Goal: Task Accomplishment & Management: Use online tool/utility

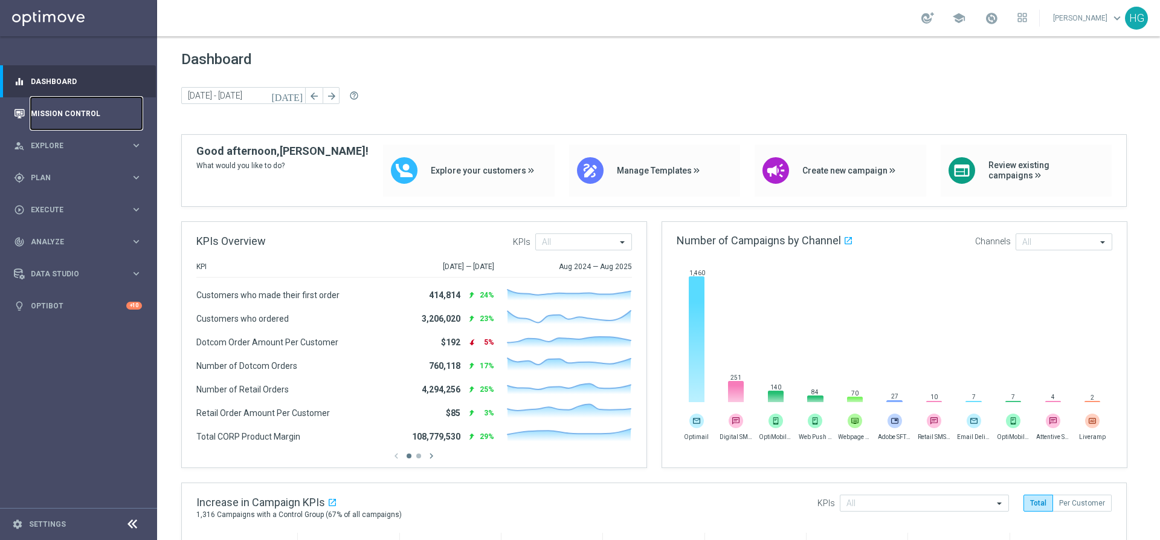
click at [82, 117] on link "Mission Control" at bounding box center [86, 113] width 111 height 32
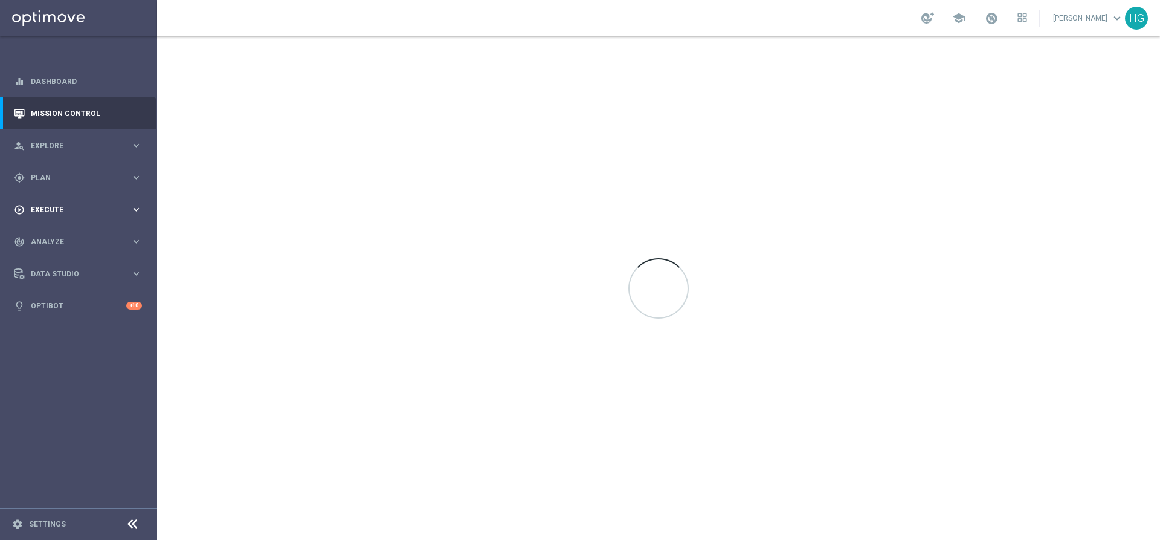
click at [92, 213] on span "Execute" at bounding box center [81, 209] width 100 height 7
click at [74, 171] on div "gps_fixed Plan keyboard_arrow_right" at bounding box center [78, 177] width 156 height 32
click at [55, 242] on button "Templates keyboard_arrow_right" at bounding box center [86, 239] width 111 height 10
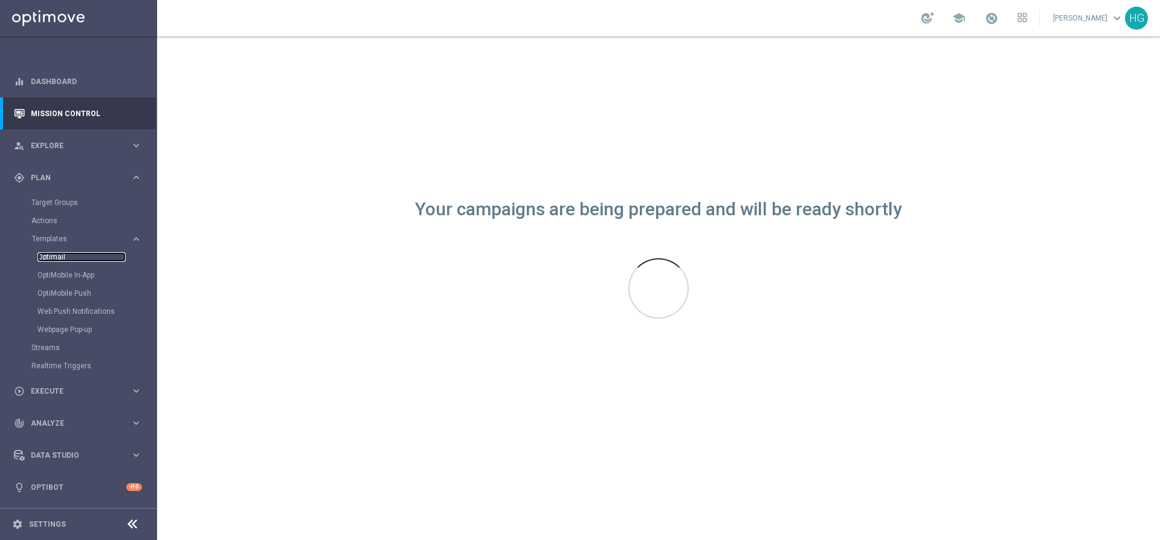
click at [54, 256] on link "Optimail" at bounding box center [81, 257] width 88 height 10
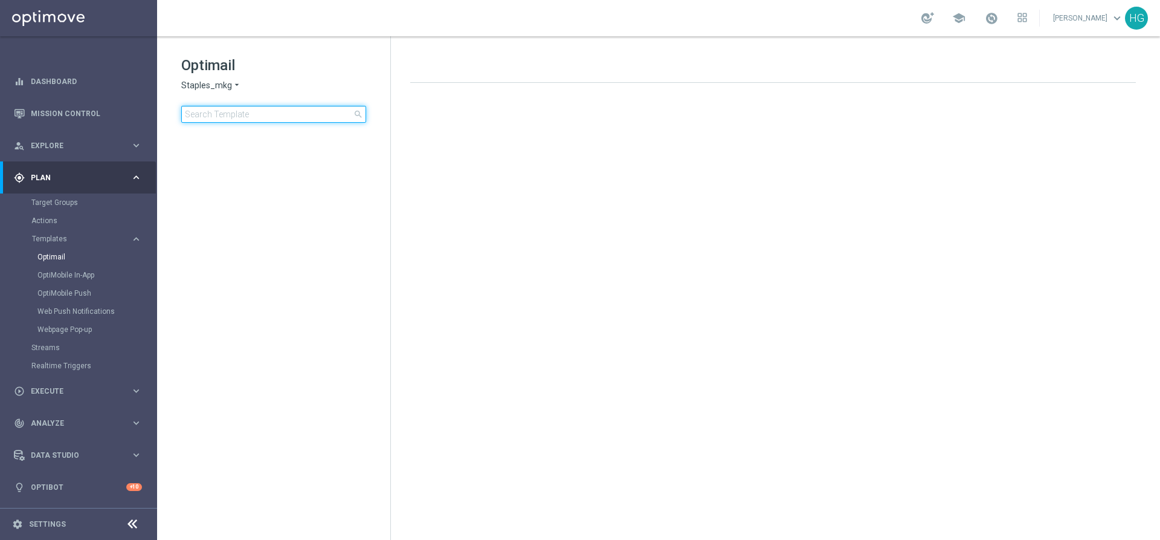
click at [297, 119] on input at bounding box center [273, 114] width 185 height 17
click at [289, 115] on input at bounding box center [273, 114] width 185 height 17
type input "V-ER_Loyalty_BIPS_09925_HeroOffer_Reminder"
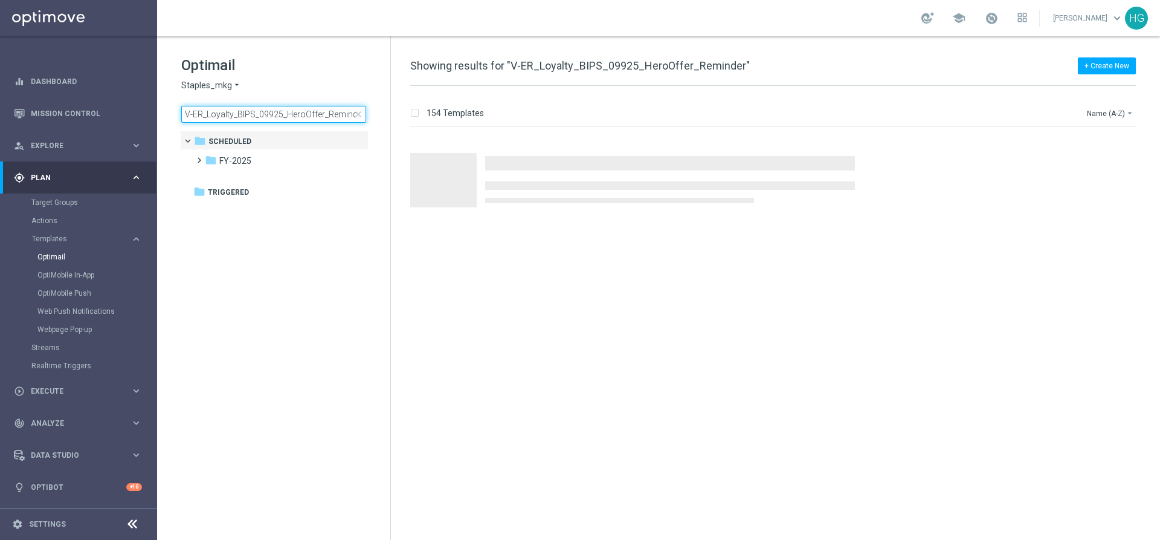
scroll to position [0, 4]
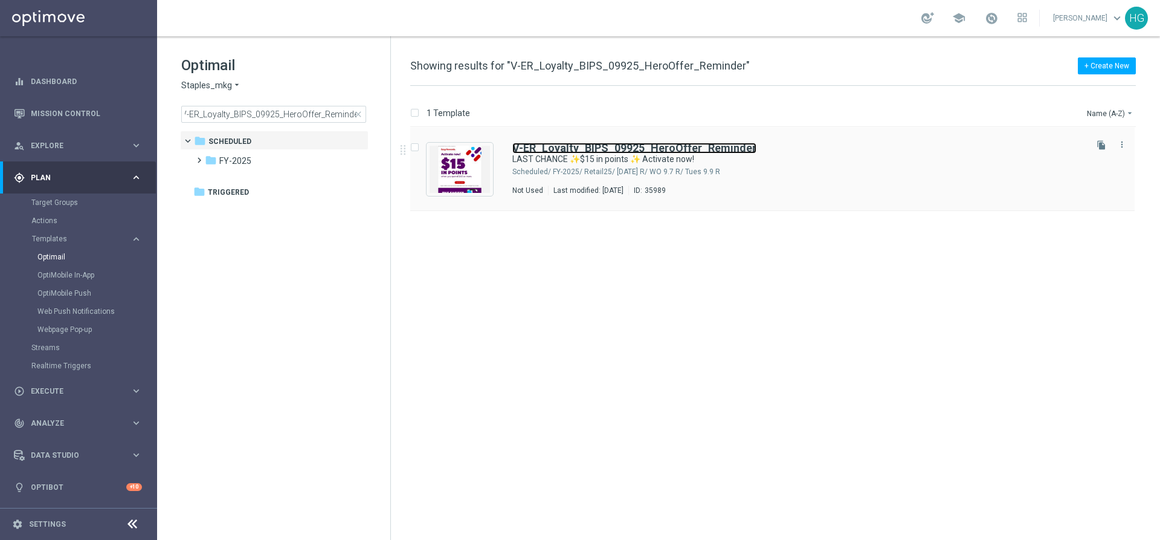
click at [543, 144] on b "V-ER_Loyalty_BIPS_09925_HeroOffer_Reminder" at bounding box center [634, 147] width 244 height 13
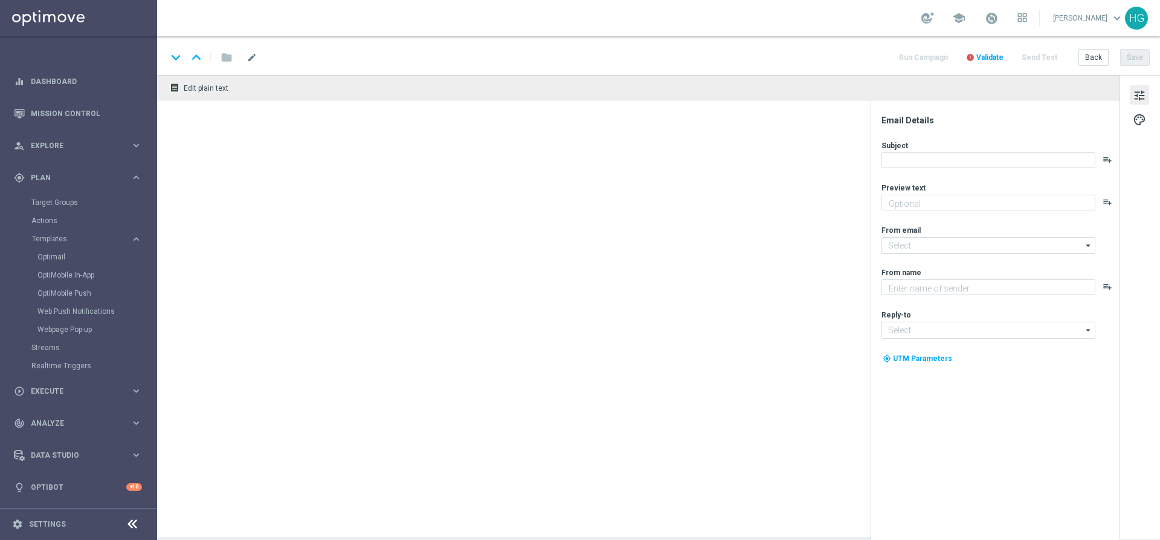
type textarea "It's time to earn when you shop."
type input "[EMAIL_ADDRESS][DOMAIN_NAME]"
type textarea "Staples"
type input "[EMAIL_ADDRESS][DOMAIN_NAME]"
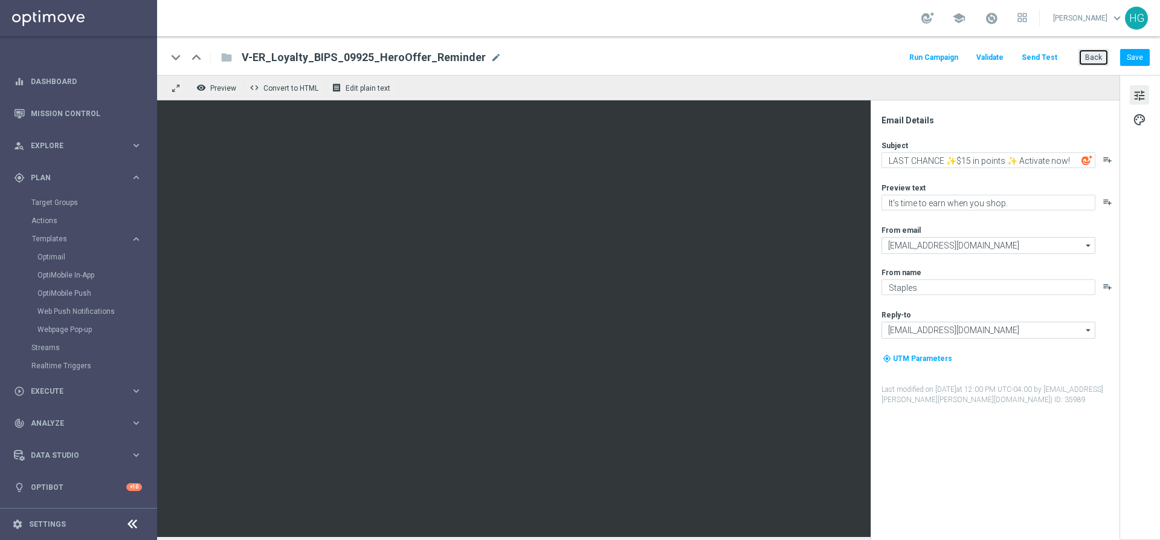
click at [1103, 53] on button "Back" at bounding box center [1094, 57] width 30 height 17
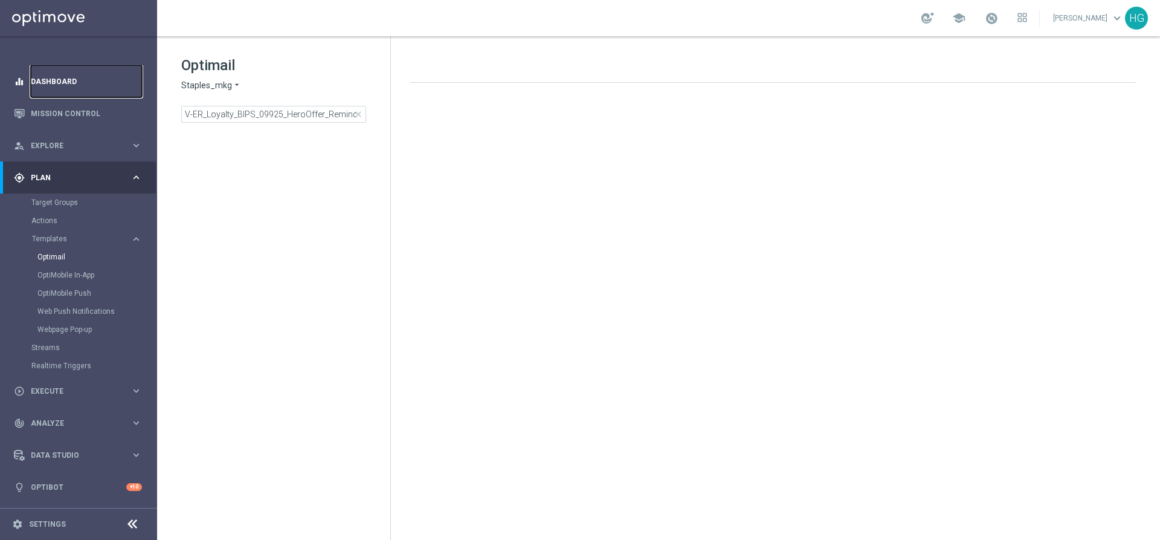
click at [57, 77] on link "Dashboard" at bounding box center [86, 81] width 111 height 32
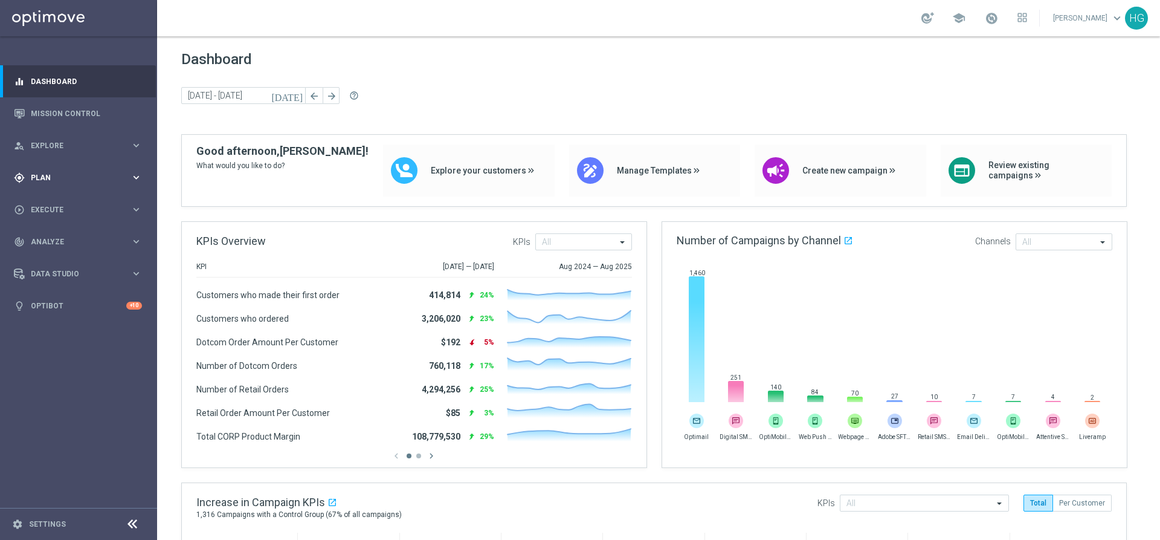
click at [73, 175] on span "Plan" at bounding box center [81, 177] width 100 height 7
click at [53, 253] on link "Optimail" at bounding box center [81, 257] width 88 height 10
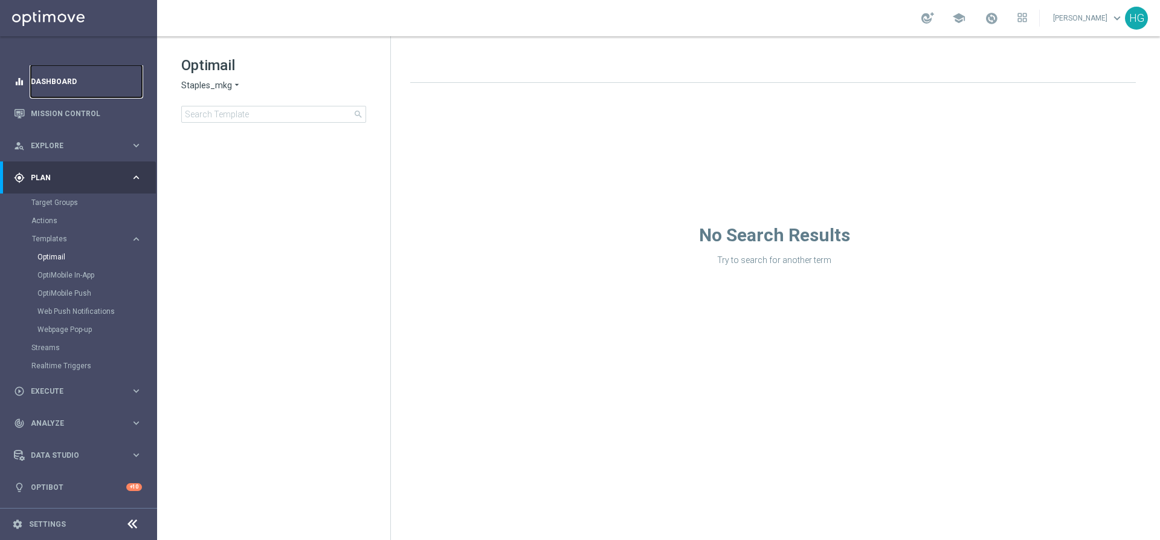
click at [68, 81] on link "Dashboard" at bounding box center [86, 81] width 111 height 32
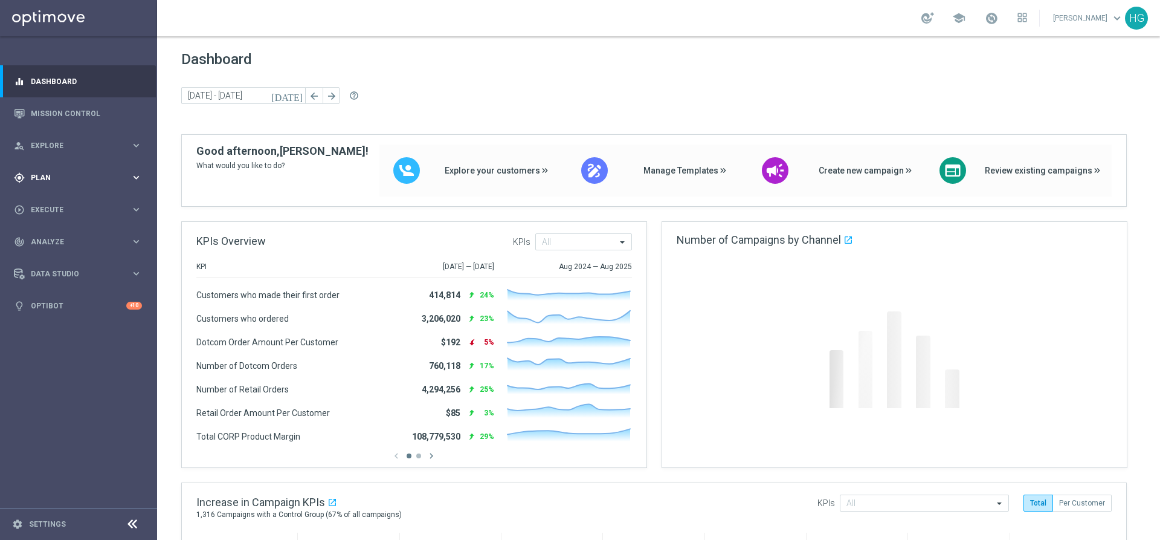
click at [70, 174] on span "Plan" at bounding box center [81, 177] width 100 height 7
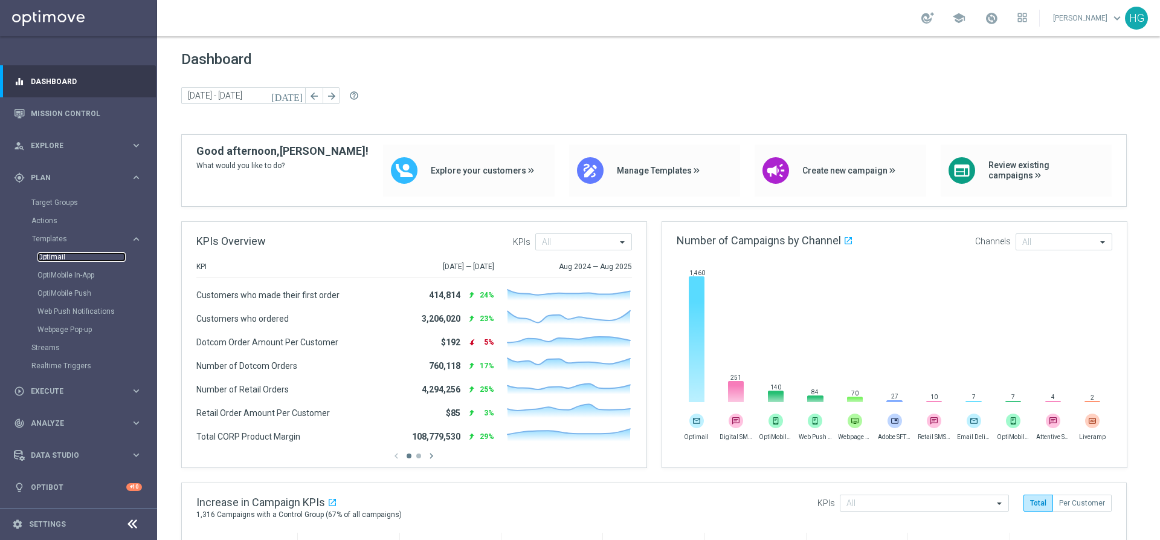
click at [53, 257] on link "Optimail" at bounding box center [81, 257] width 88 height 10
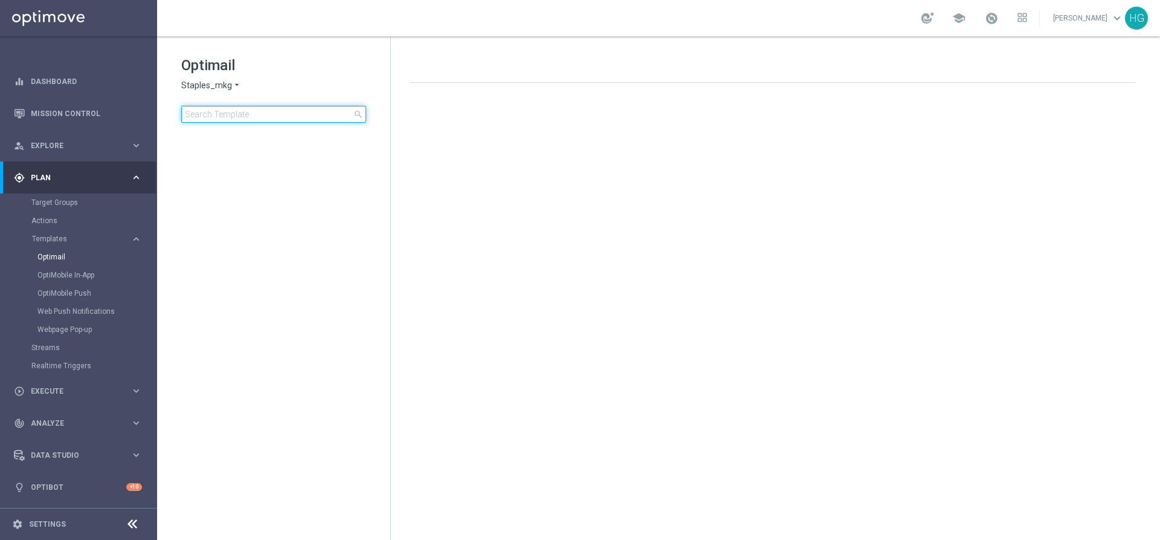
click at [239, 120] on input at bounding box center [273, 114] width 185 height 17
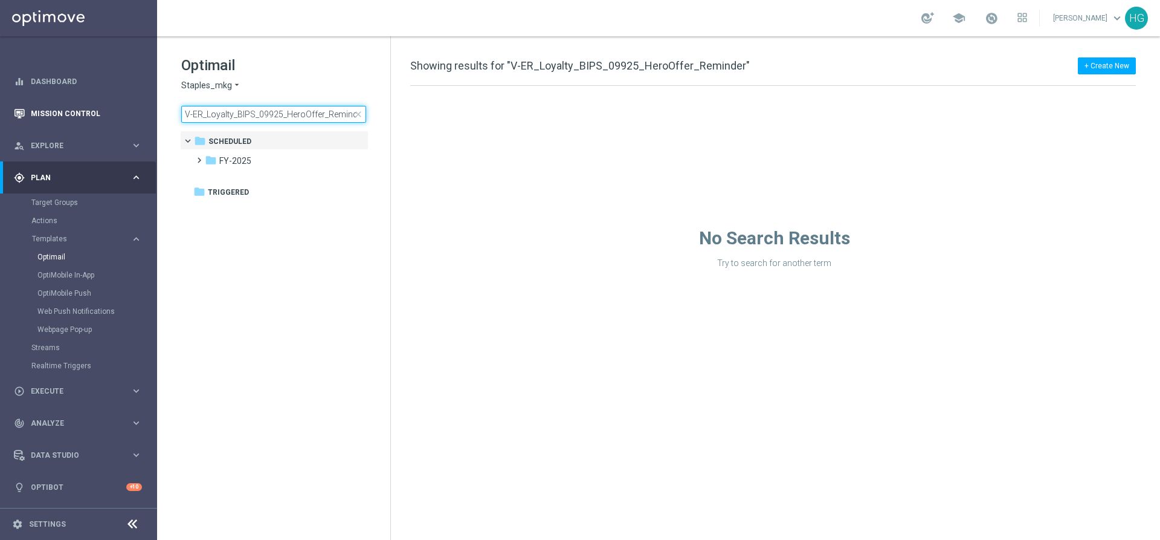
drag, startPoint x: 245, startPoint y: 115, endPoint x: 155, endPoint y: 103, distance: 91.5
click at [155, 103] on main "equalizer Dashboard Mission Control" at bounding box center [580, 270] width 1160 height 540
click at [211, 113] on input "V-ER_Loyalty_BIPS_09925_HeroOffer_Reminder" at bounding box center [273, 114] width 185 height 17
type input "V-ER_Loyalty_BIPS_09925_HeroOffer_Reminder"
click at [359, 114] on span "close" at bounding box center [359, 114] width 10 height 10
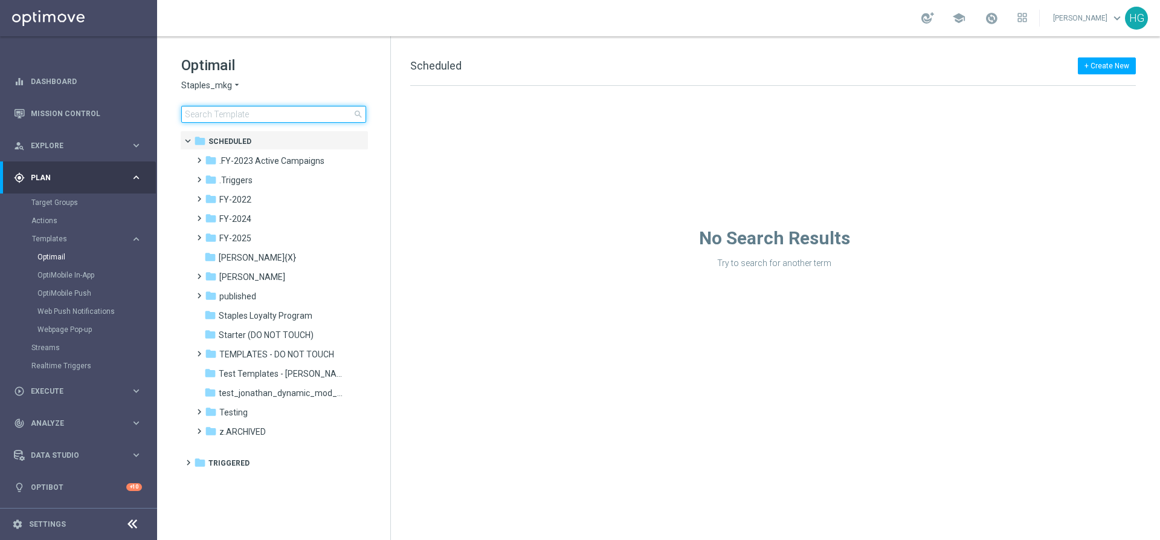
click at [257, 109] on input at bounding box center [273, 114] width 185 height 17
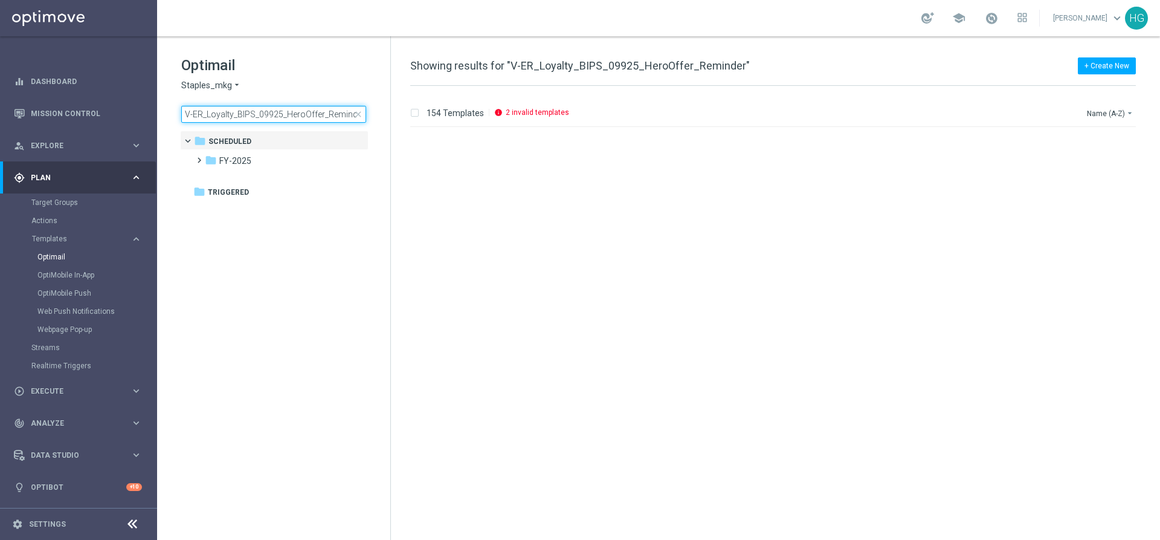
scroll to position [0, 4]
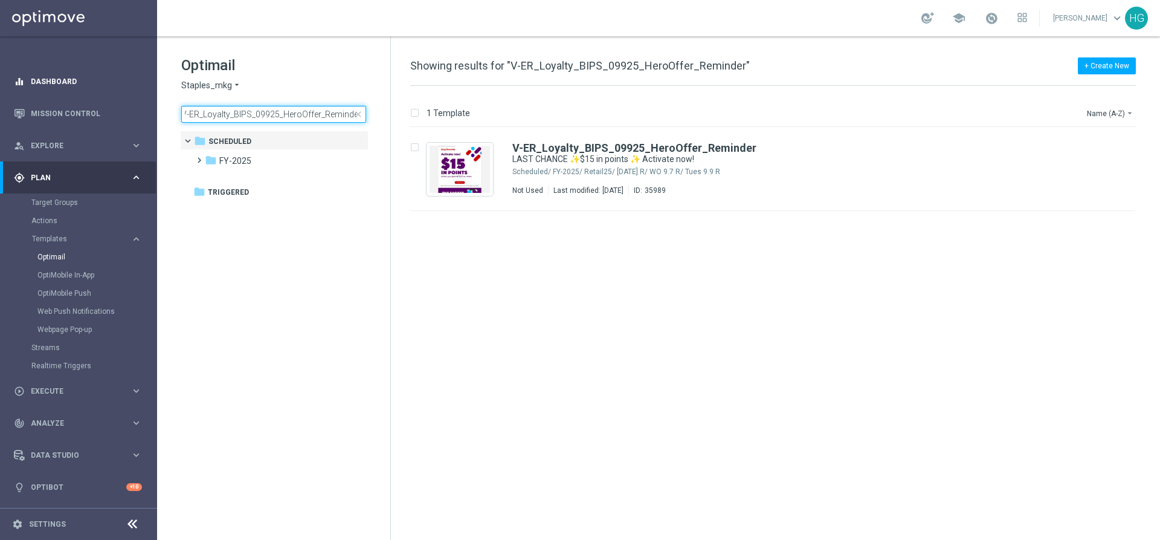
type input "V-ER_Loyalty_BIPS_09925_HeroOffer_Reminder"
click at [79, 75] on link "Dashboard" at bounding box center [86, 81] width 111 height 32
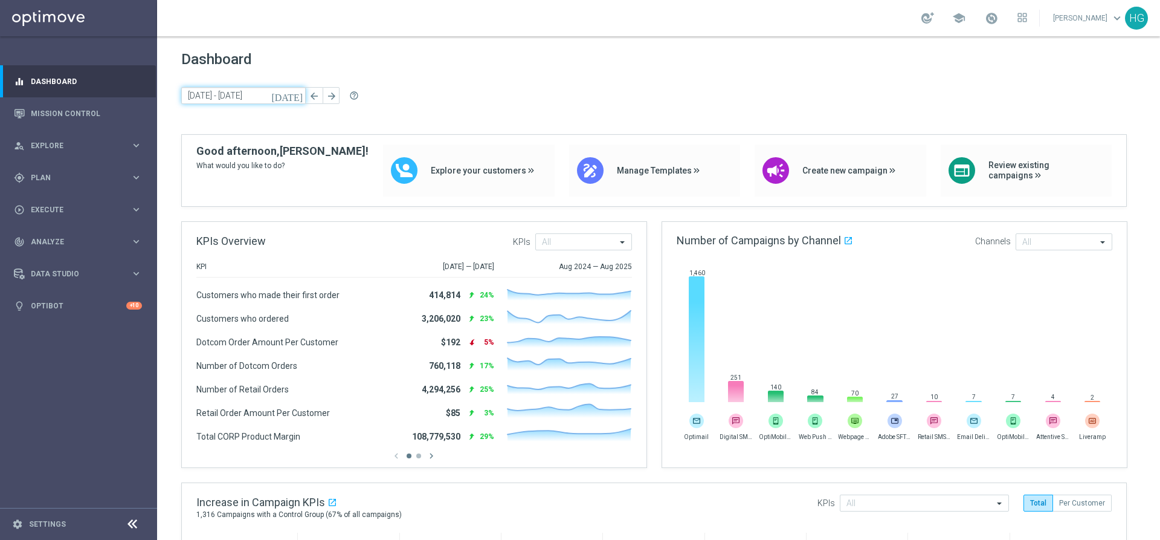
click at [274, 93] on input "[DATE] - [DATE]" at bounding box center [243, 95] width 124 height 17
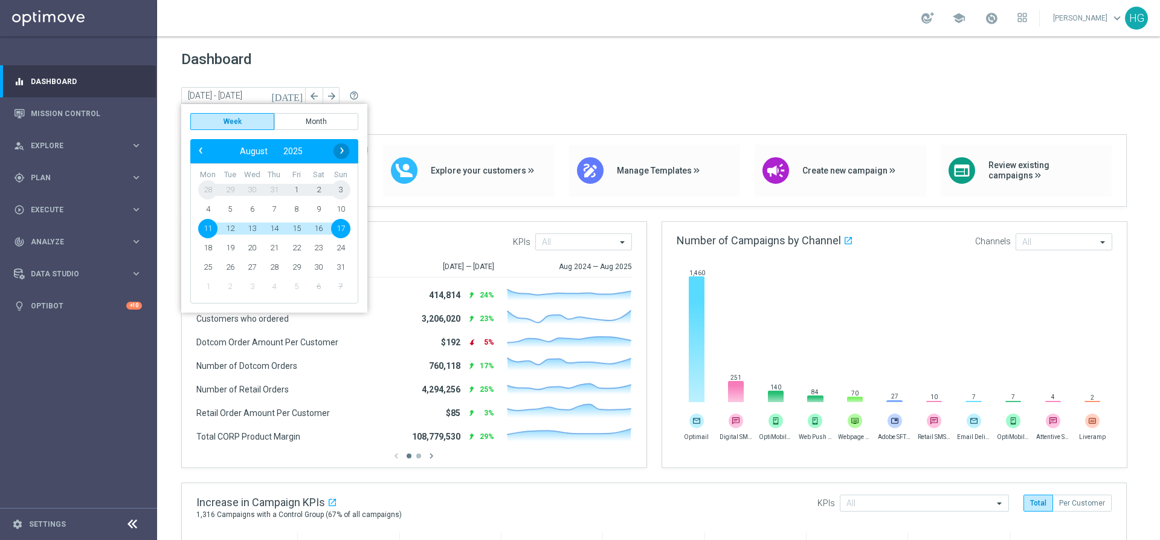
click at [338, 150] on span "›" at bounding box center [342, 151] width 16 height 16
click at [277, 212] on span "11" at bounding box center [274, 208] width 19 height 19
click at [85, 115] on link "Mission Control" at bounding box center [86, 113] width 111 height 32
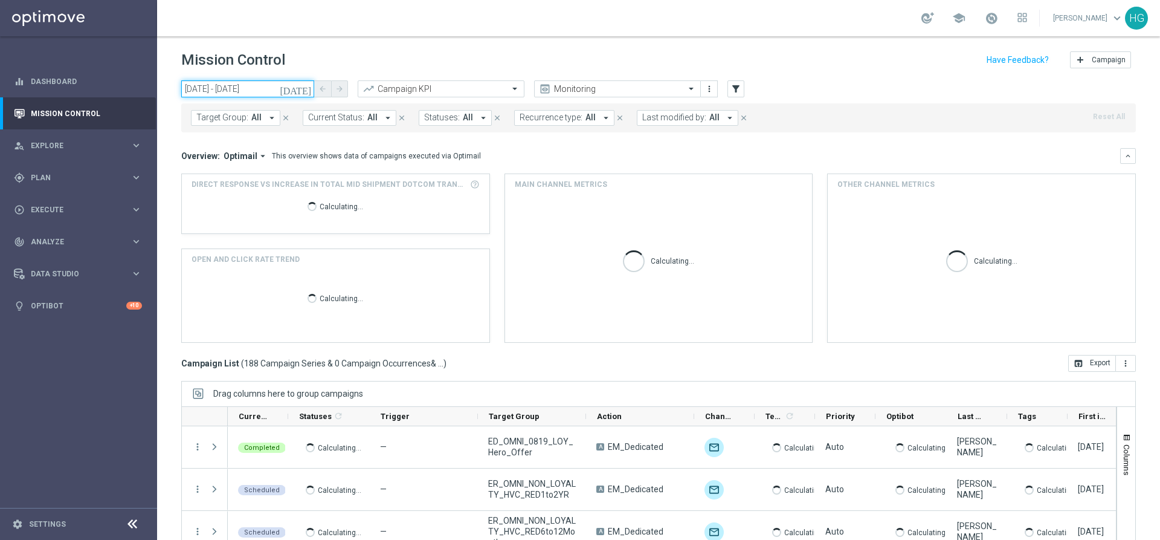
click at [277, 88] on input "[DATE] - [DATE]" at bounding box center [247, 88] width 133 height 17
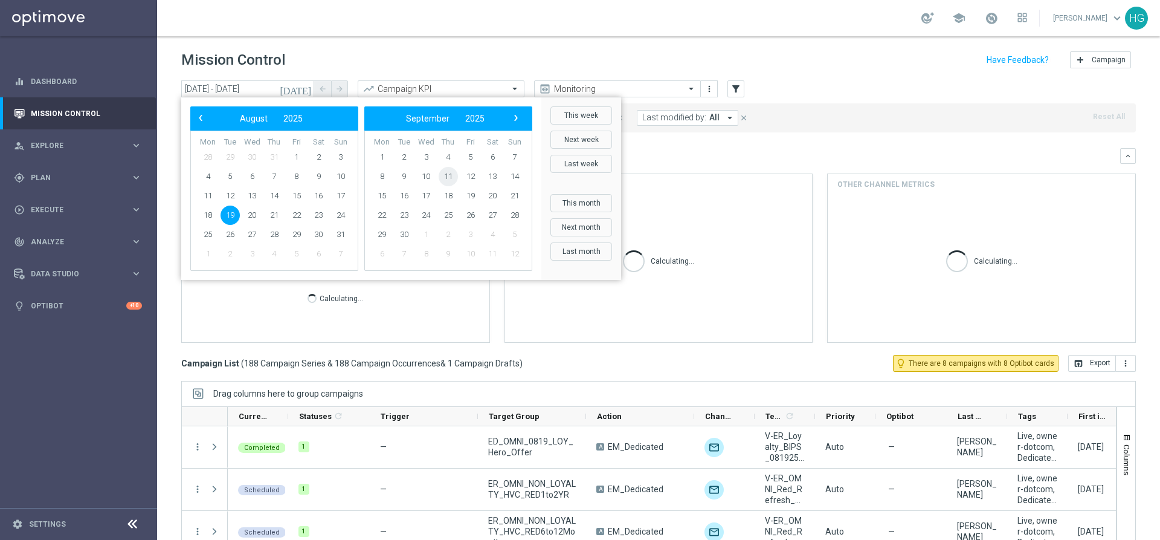
click at [442, 176] on span "11" at bounding box center [448, 176] width 19 height 19
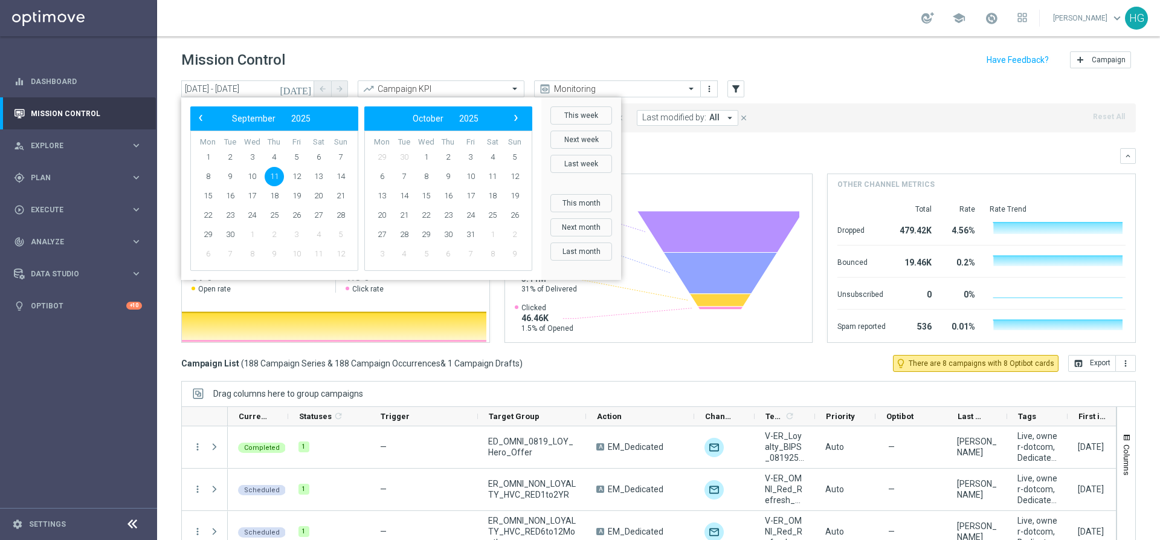
click at [274, 177] on span "11" at bounding box center [274, 176] width 19 height 19
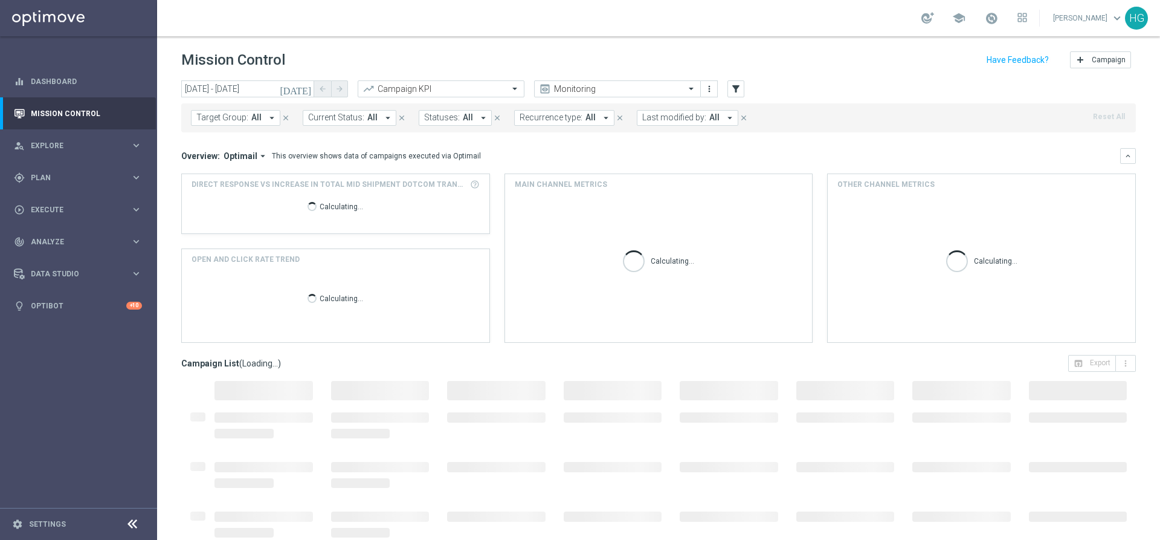
click at [481, 47] on header "Mission Control add Campaign" at bounding box center [658, 58] width 1003 height 44
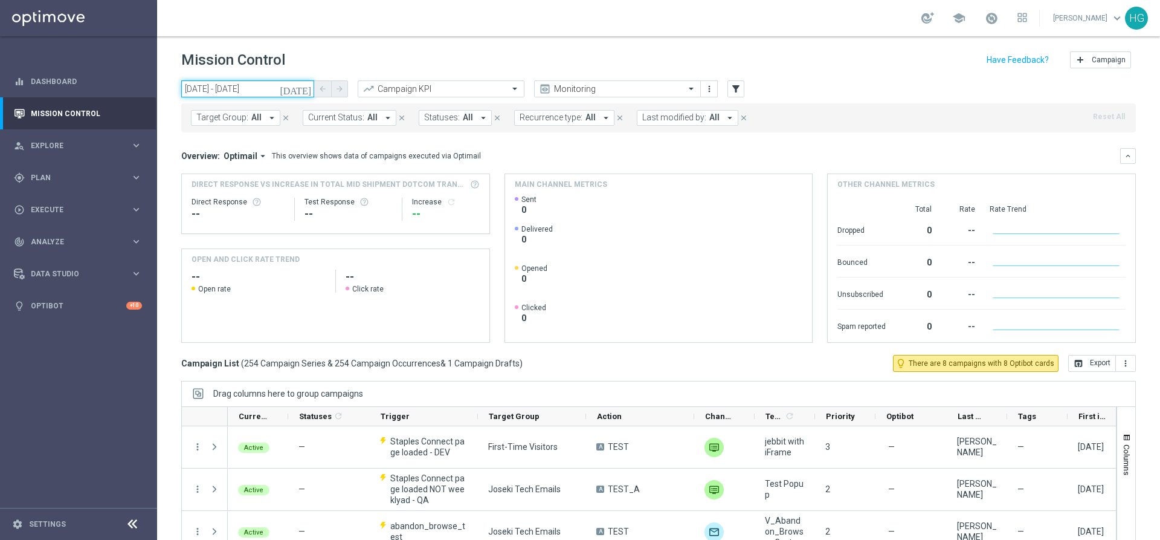
click at [280, 86] on input "[DATE] - [DATE]" at bounding box center [247, 88] width 133 height 17
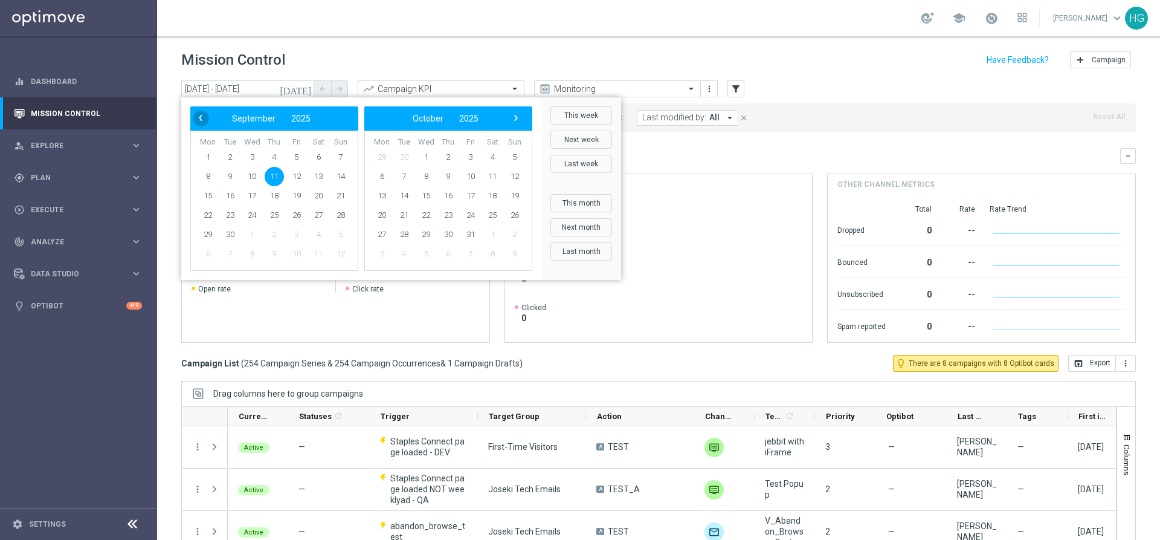
click at [204, 121] on span "‹" at bounding box center [201, 118] width 16 height 16
click at [274, 198] on span "14" at bounding box center [274, 195] width 19 height 19
click at [274, 196] on span "14" at bounding box center [274, 195] width 19 height 19
type input "[DATE] - [DATE]"
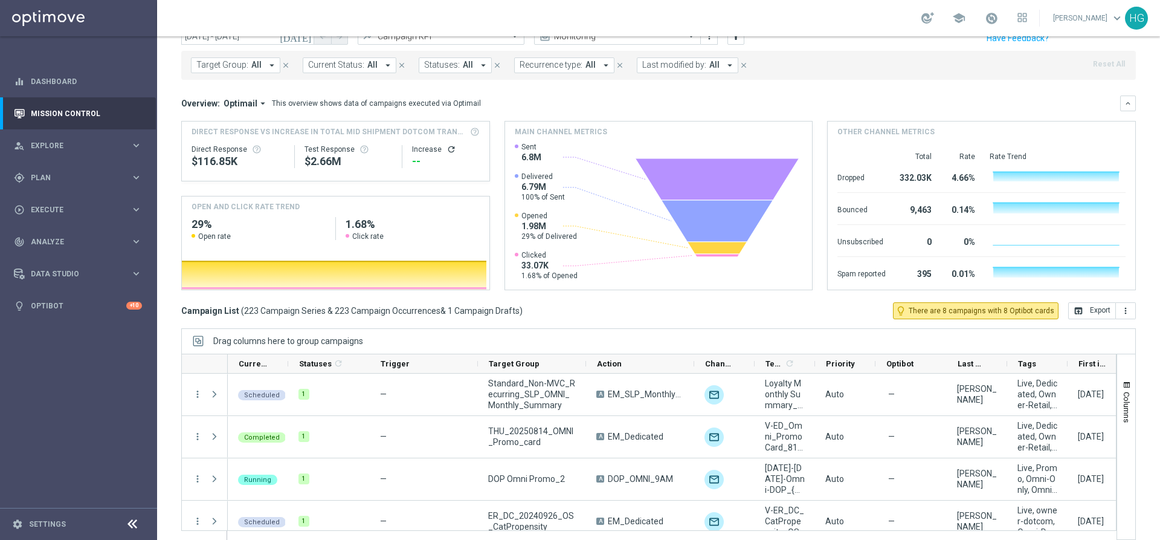
scroll to position [60, 0]
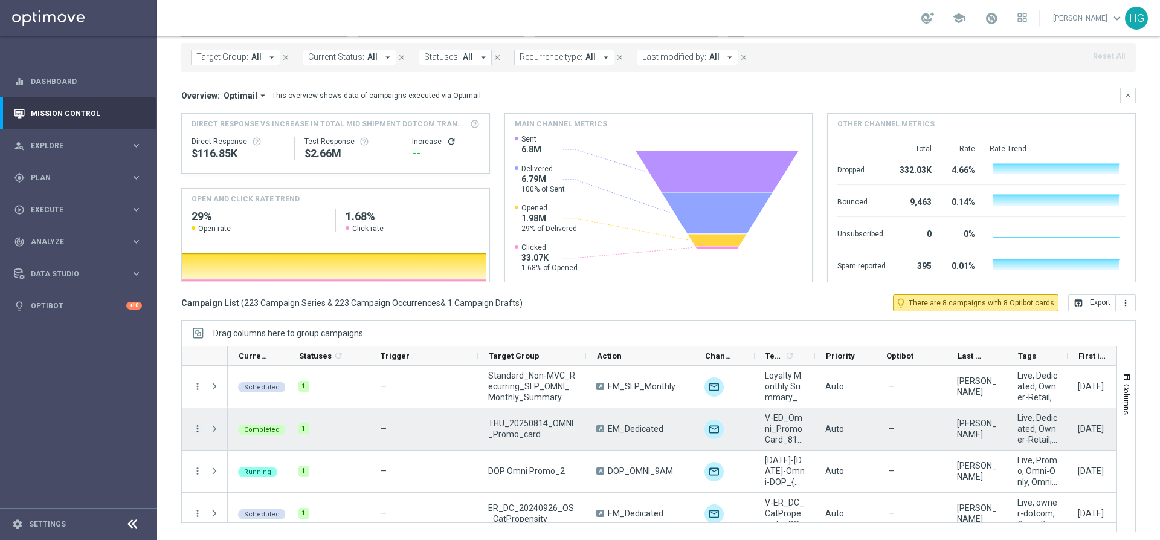
click at [198, 430] on icon "more_vert" at bounding box center [197, 428] width 11 height 11
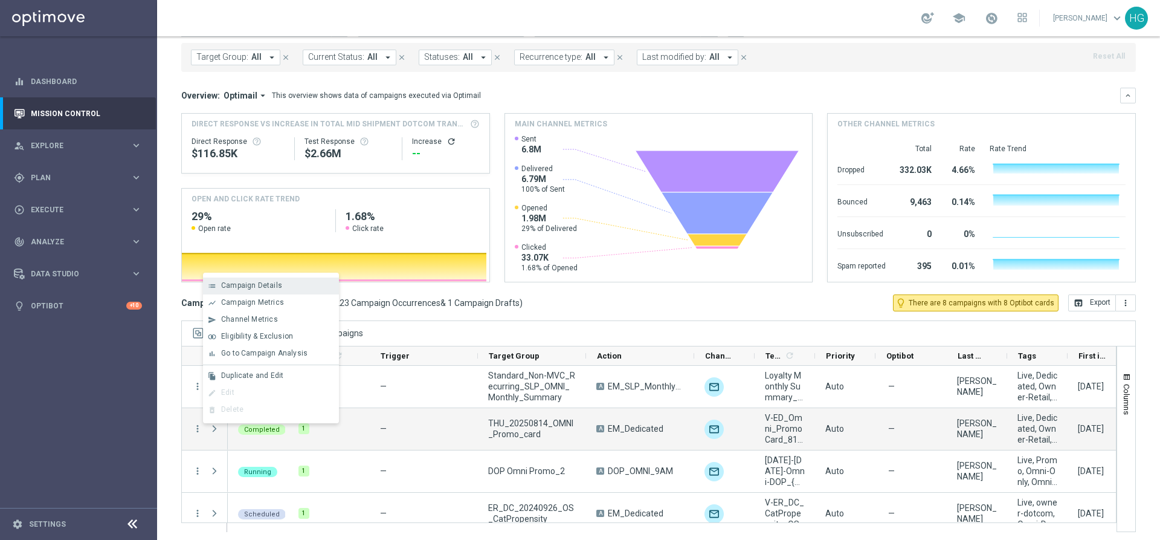
click at [248, 279] on div "list Campaign Details" at bounding box center [271, 285] width 136 height 17
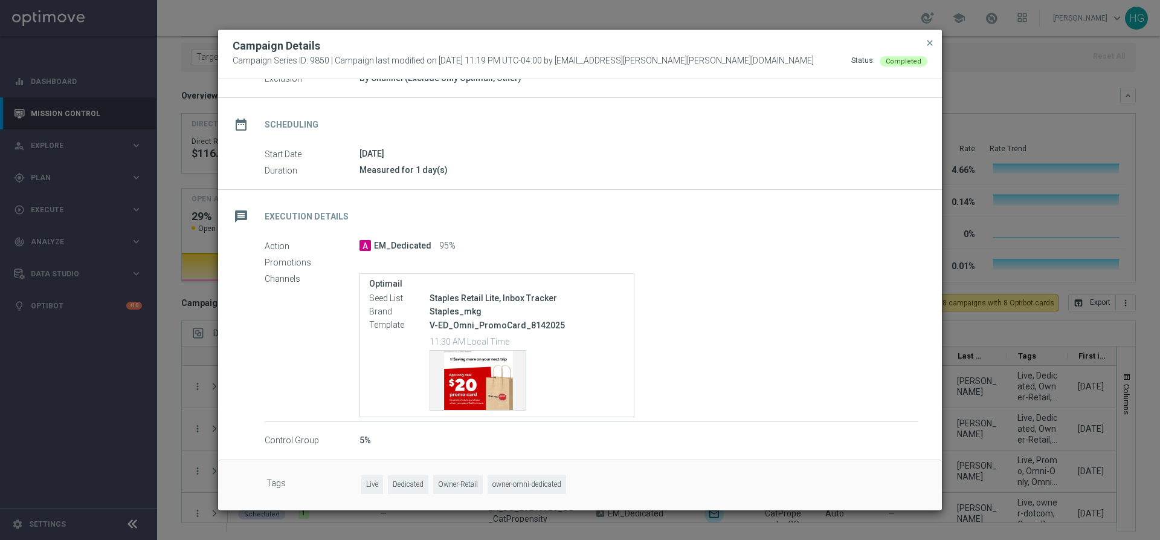
scroll to position [74, 0]
click at [929, 45] on span "close" at bounding box center [930, 43] width 10 height 10
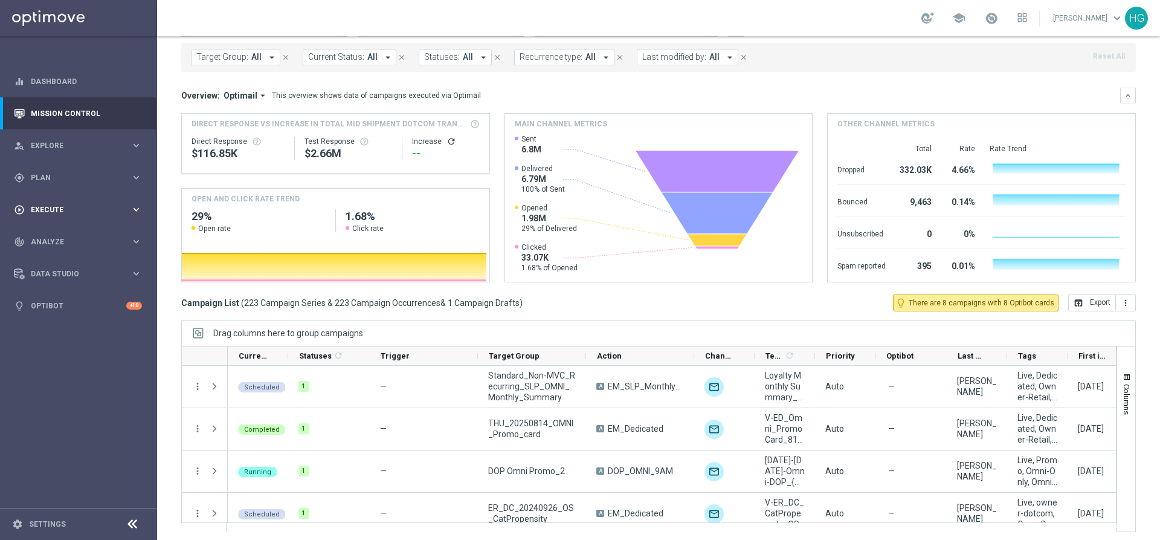
click at [62, 210] on span "Execute" at bounding box center [81, 209] width 100 height 7
click at [65, 170] on div "gps_fixed Plan keyboard_arrow_right" at bounding box center [78, 177] width 156 height 32
click at [60, 257] on link "Optimail" at bounding box center [81, 257] width 88 height 10
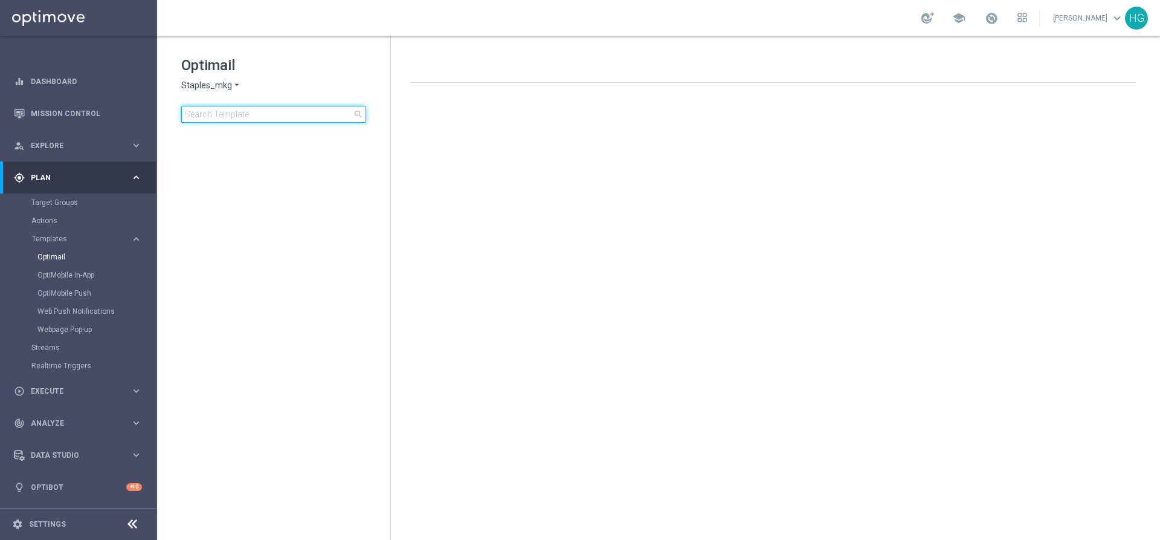
click at [257, 115] on input at bounding box center [273, 114] width 185 height 17
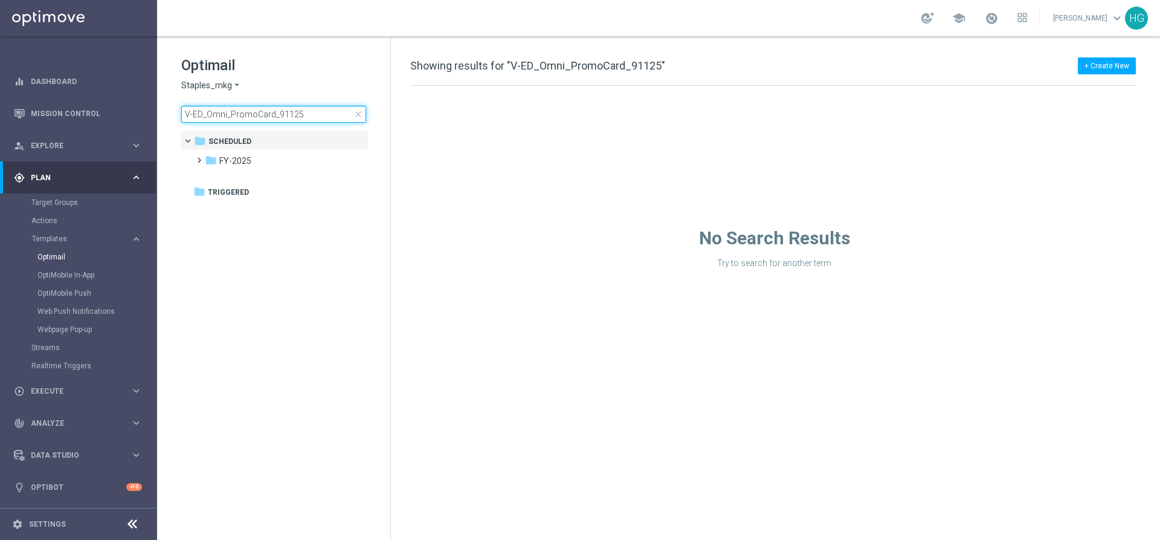
click at [312, 114] on input "V-ED_Omni_PromoCard_91125" at bounding box center [273, 114] width 185 height 17
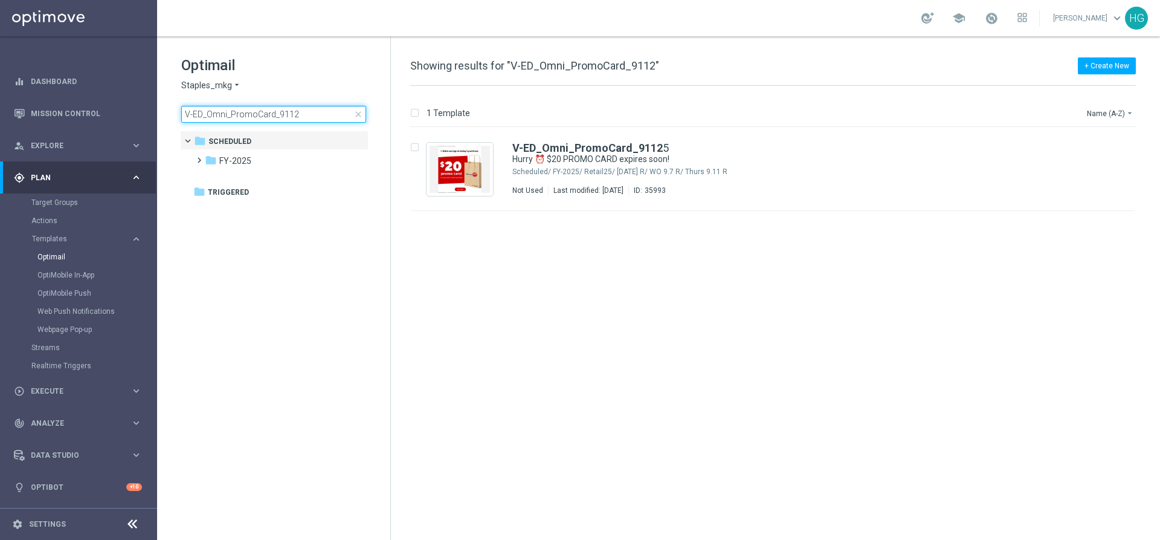
type input "V-ED_Omni_PromoCard_91125"
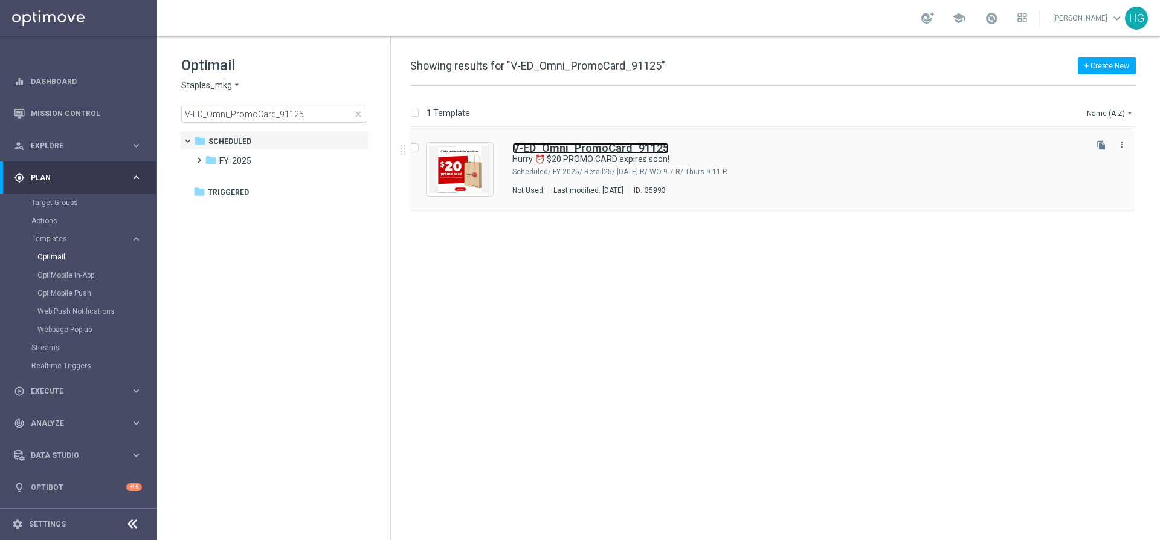
click at [650, 145] on b "V-ED_Omni_PromoCard_91125" at bounding box center [590, 147] width 157 height 13
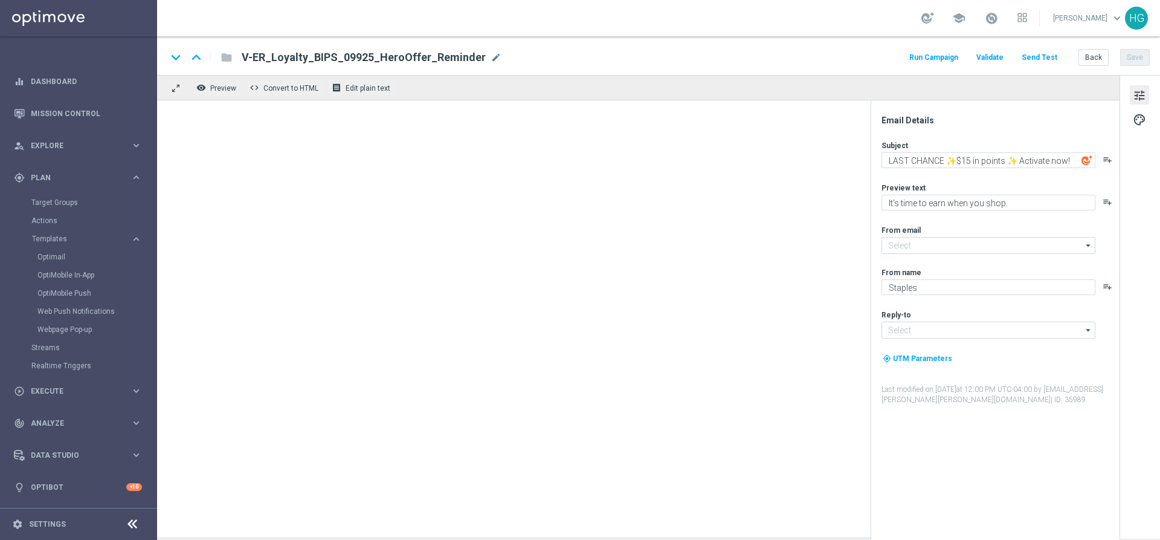
type input "[EMAIL_ADDRESS][DOMAIN_NAME]"
type textarea "Hurry ⏰ $20 PROMO CARD expires soon!"
type textarea "Ready in the app — redeem in store by [DATE]."
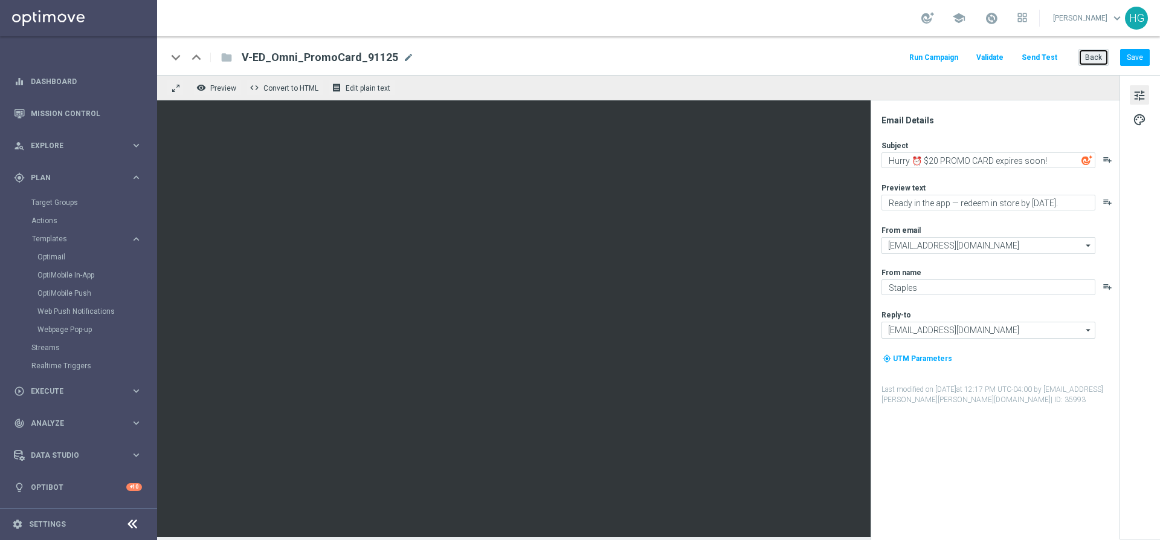
click at [1093, 59] on button "Back" at bounding box center [1094, 57] width 30 height 17
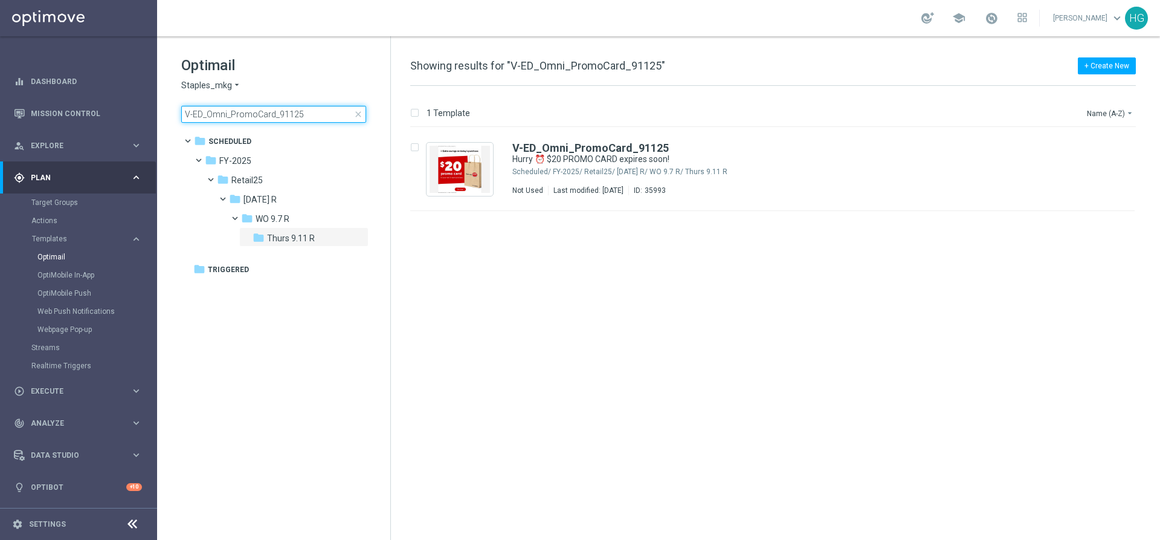
click at [360, 120] on input "V-ED_Omni_PromoCard_91125" at bounding box center [273, 114] width 185 height 17
click at [358, 112] on span "close" at bounding box center [359, 114] width 10 height 10
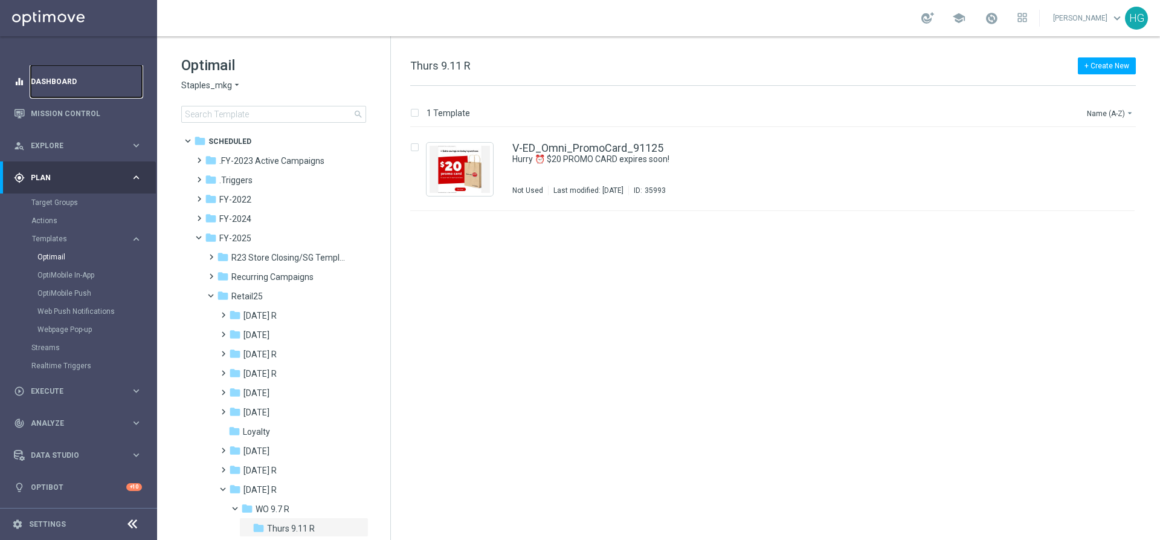
click at [72, 81] on link "Dashboard" at bounding box center [86, 81] width 111 height 32
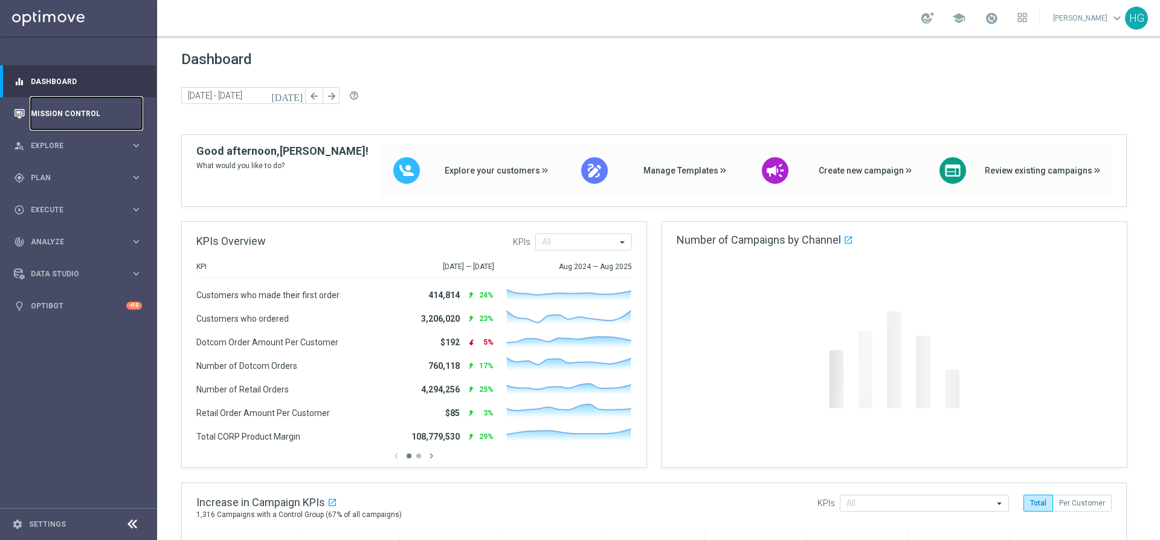
click at [76, 108] on link "Mission Control" at bounding box center [86, 113] width 111 height 32
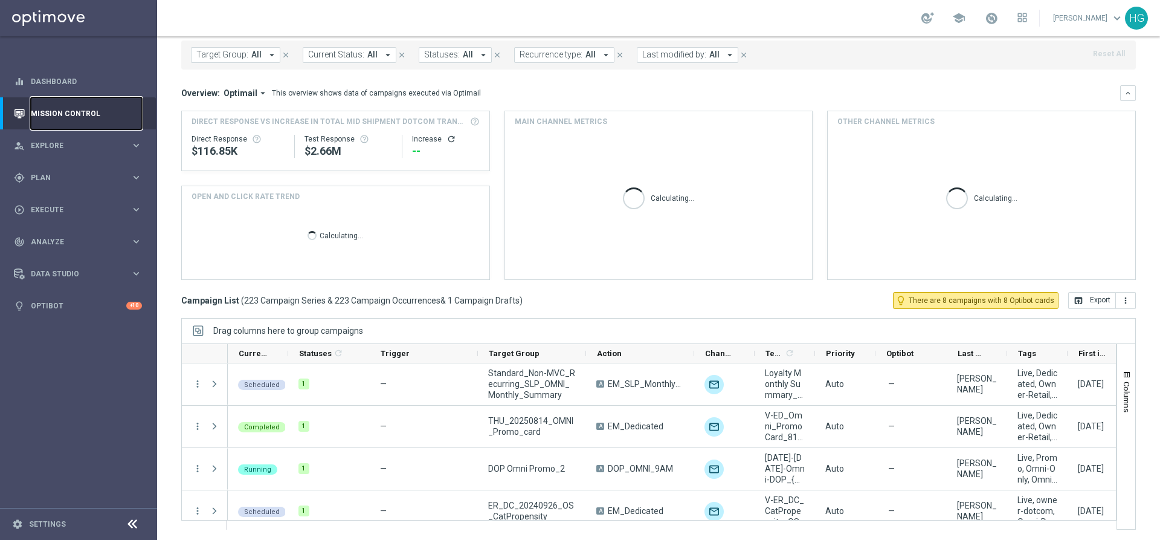
scroll to position [65, 0]
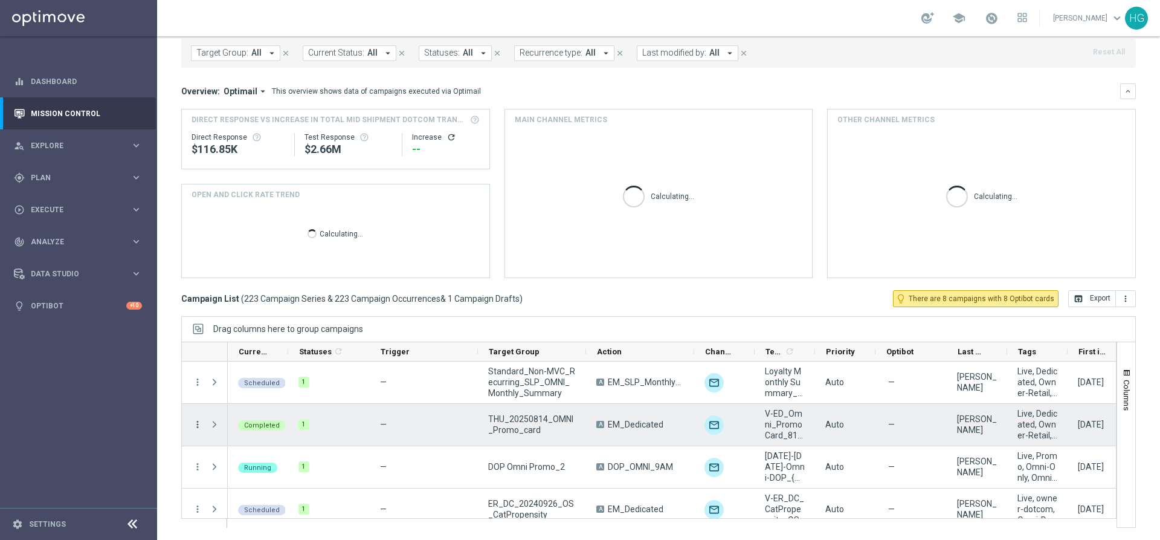
click at [196, 427] on icon "more_vert" at bounding box center [197, 424] width 11 height 11
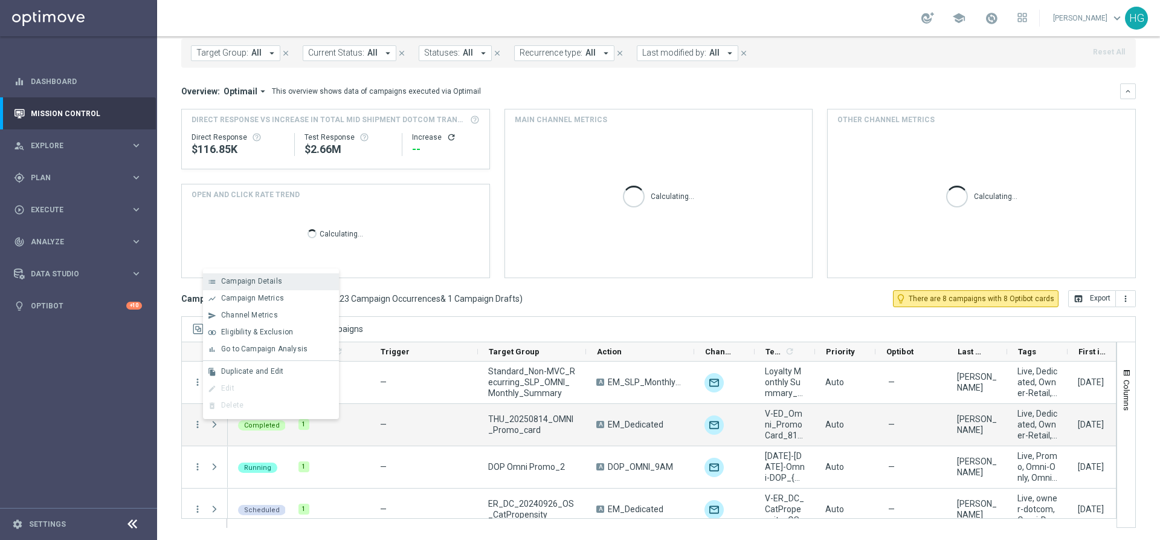
click at [255, 284] on span "Campaign Details" at bounding box center [251, 281] width 61 height 8
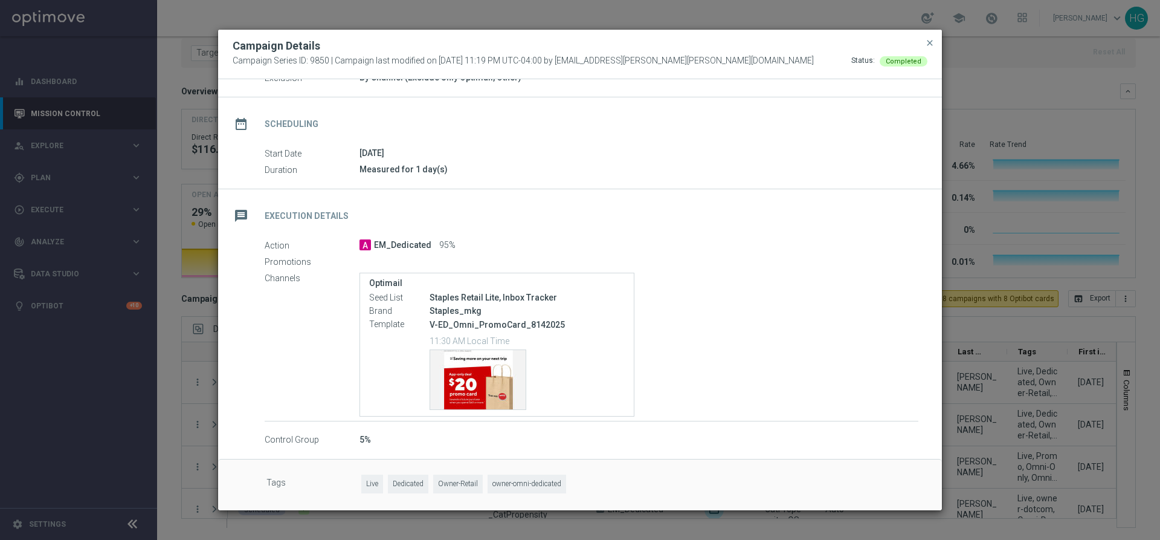
scroll to position [74, 0]
click at [479, 364] on div "Template preview" at bounding box center [477, 378] width 95 height 59
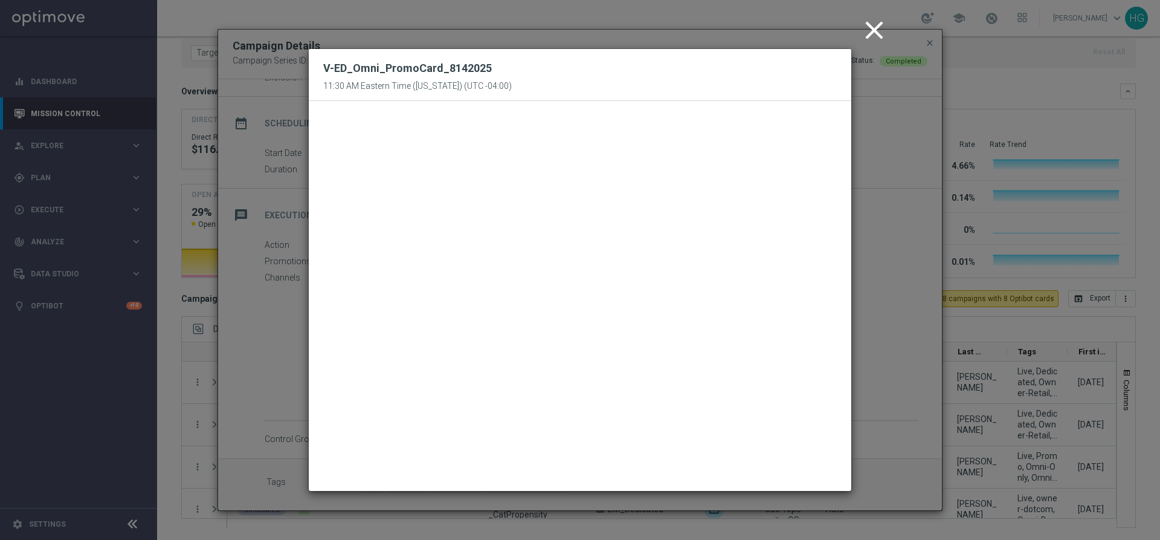
click at [876, 30] on icon "close" at bounding box center [874, 30] width 30 height 30
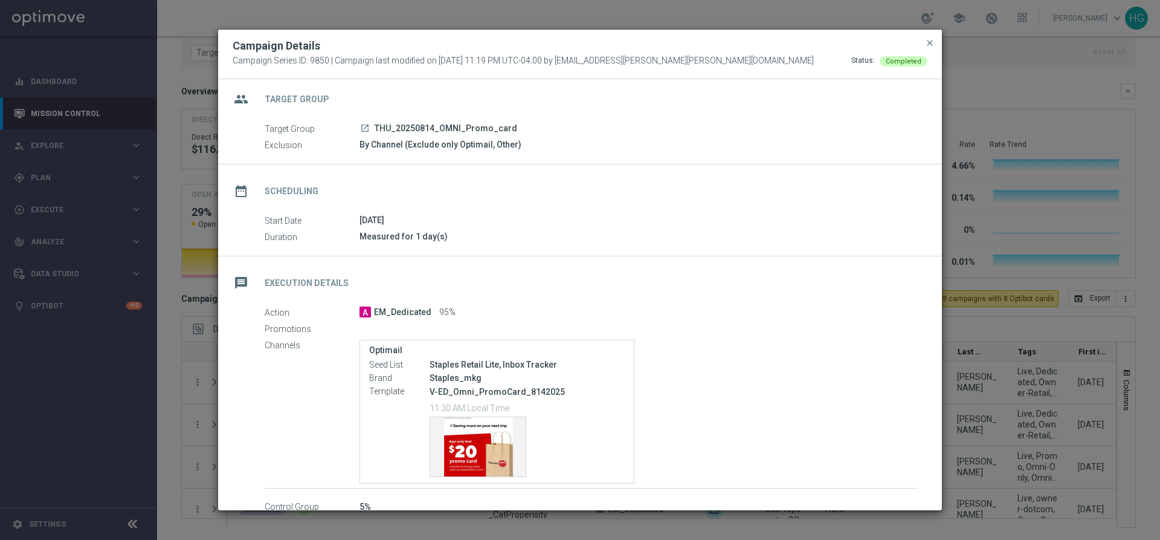
scroll to position [0, 0]
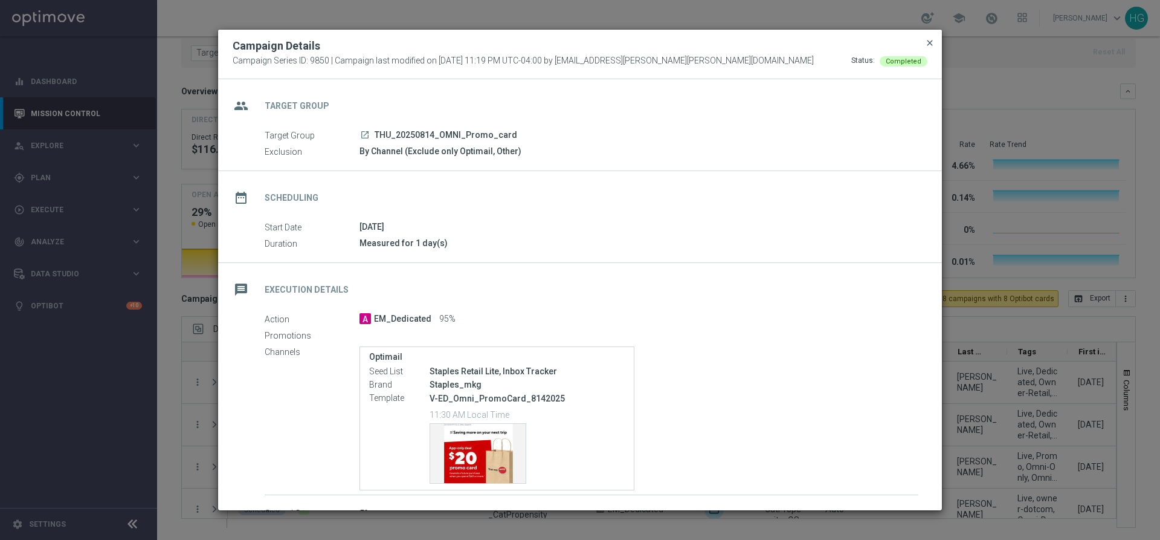
click at [927, 42] on span "close" at bounding box center [930, 43] width 10 height 10
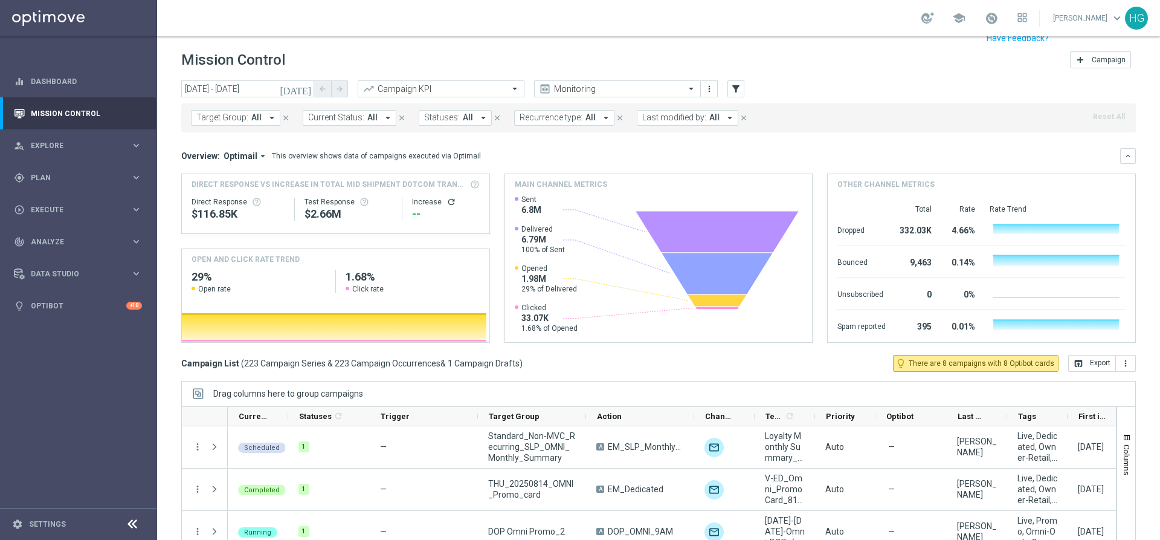
scroll to position [65, 0]
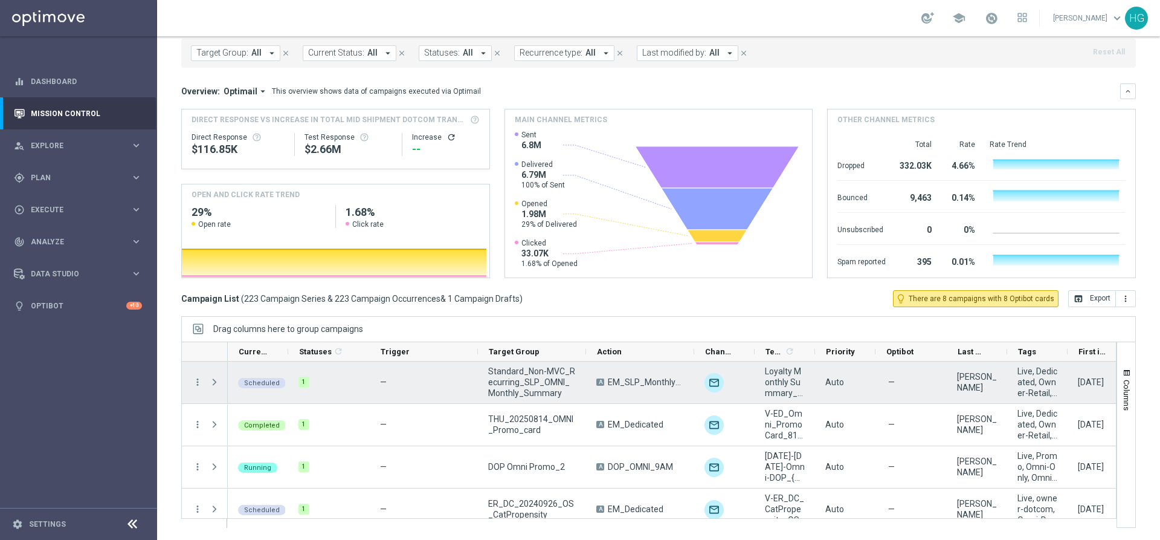
click at [643, 382] on span "EM_SLP_MonthlySummary" at bounding box center [646, 381] width 76 height 11
drag, startPoint x: 610, startPoint y: 381, endPoint x: 692, endPoint y: 384, distance: 81.6
click at [692, 384] on div "A EM_SLP_MonthlySummary" at bounding box center [640, 382] width 108 height 42
click at [610, 389] on div "A EM_SLP_MonthlySummary" at bounding box center [640, 382] width 108 height 42
drag, startPoint x: 609, startPoint y: 383, endPoint x: 683, endPoint y: 386, distance: 74.4
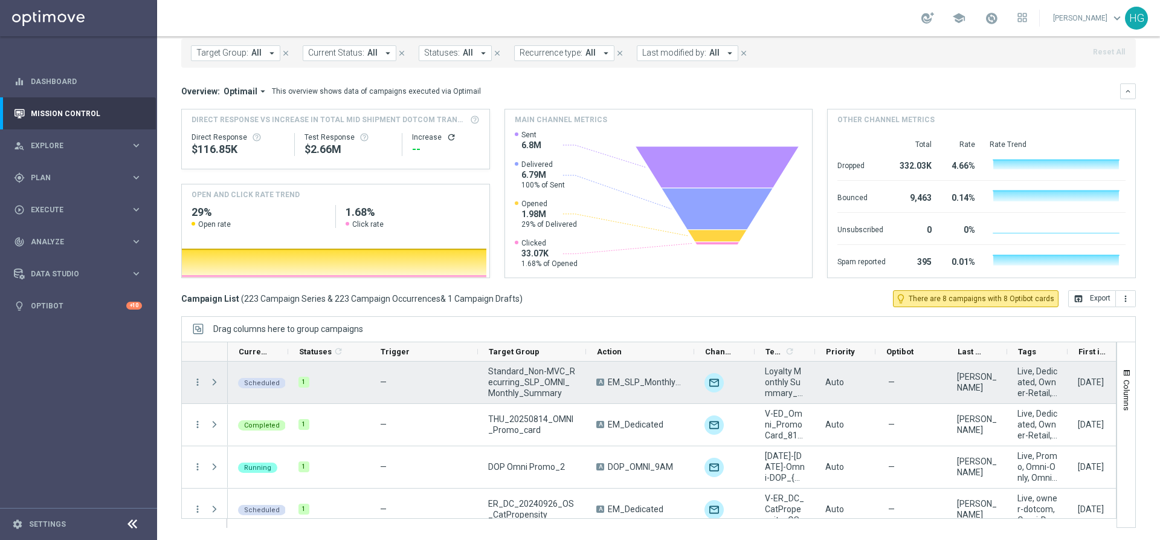
click at [683, 386] on span "EM_SLP_MonthlySummary" at bounding box center [646, 381] width 76 height 11
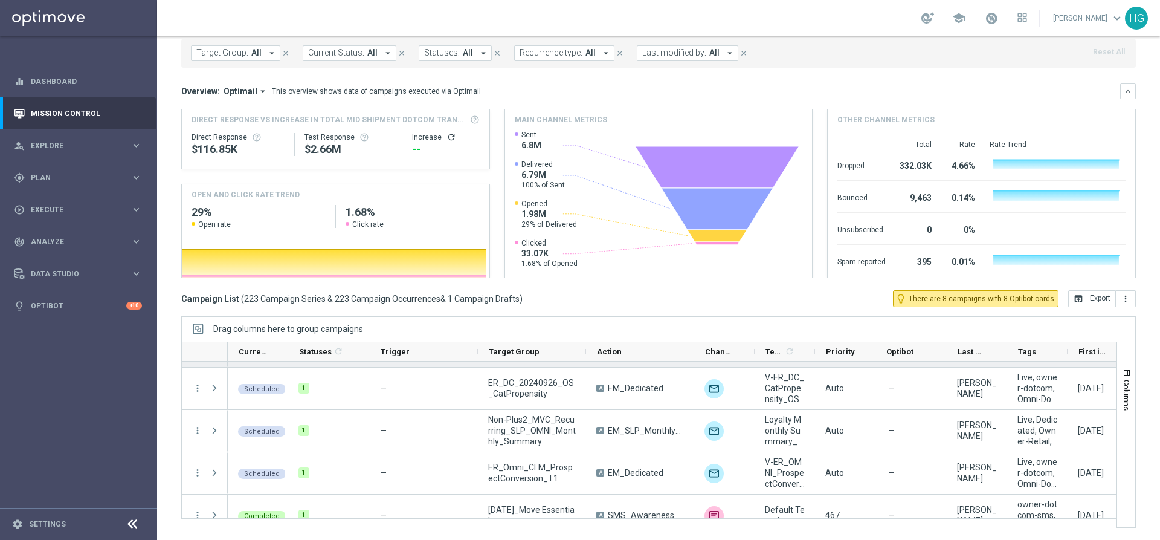
scroll to position [0, 0]
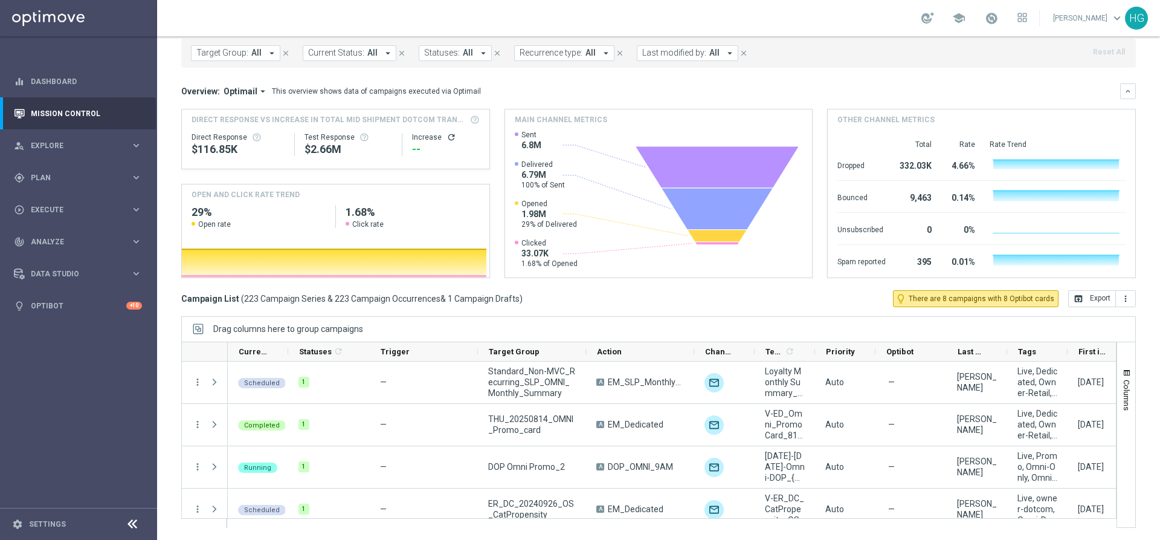
click at [642, 308] on div "[DATE] [DATE] - [DATE] arrow_back arrow_forward Campaign KPI trending_up Monito…" at bounding box center [658, 240] width 1003 height 448
click at [246, 54] on span "Target Group:" at bounding box center [222, 53] width 52 height 10
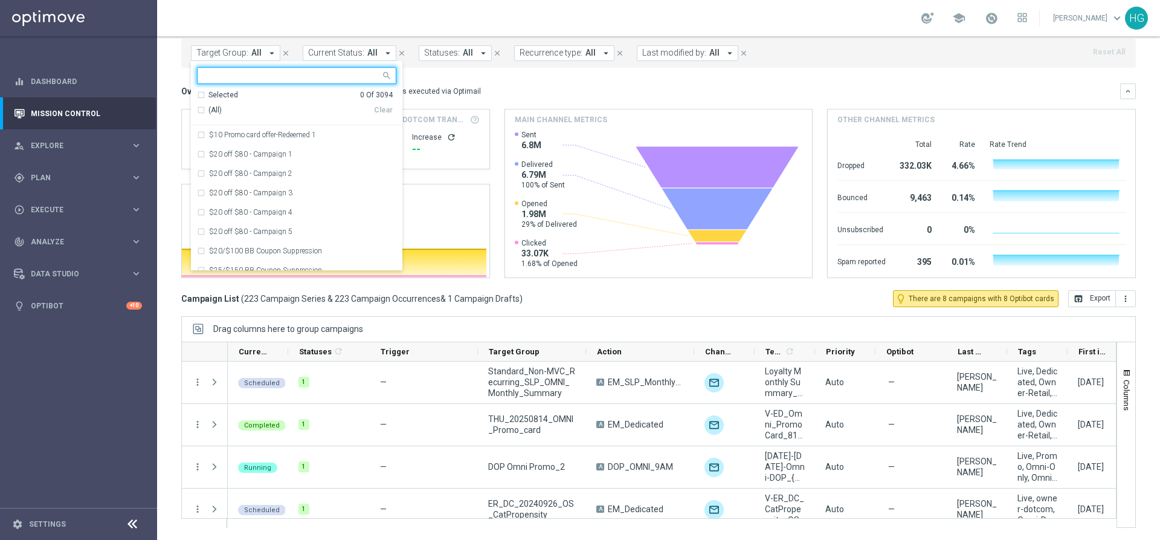
click at [311, 27] on div "school [PERSON_NAME] keyboard_arrow_down HG" at bounding box center [658, 18] width 1003 height 36
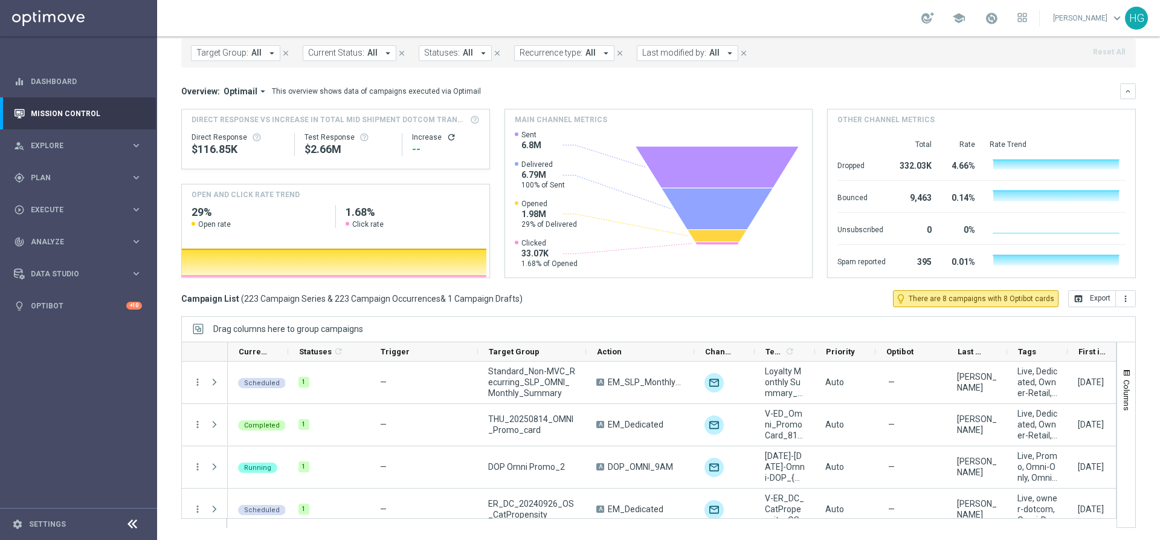
click at [348, 93] on div "This overview shows data of campaigns executed via Optimail" at bounding box center [376, 91] width 209 height 11
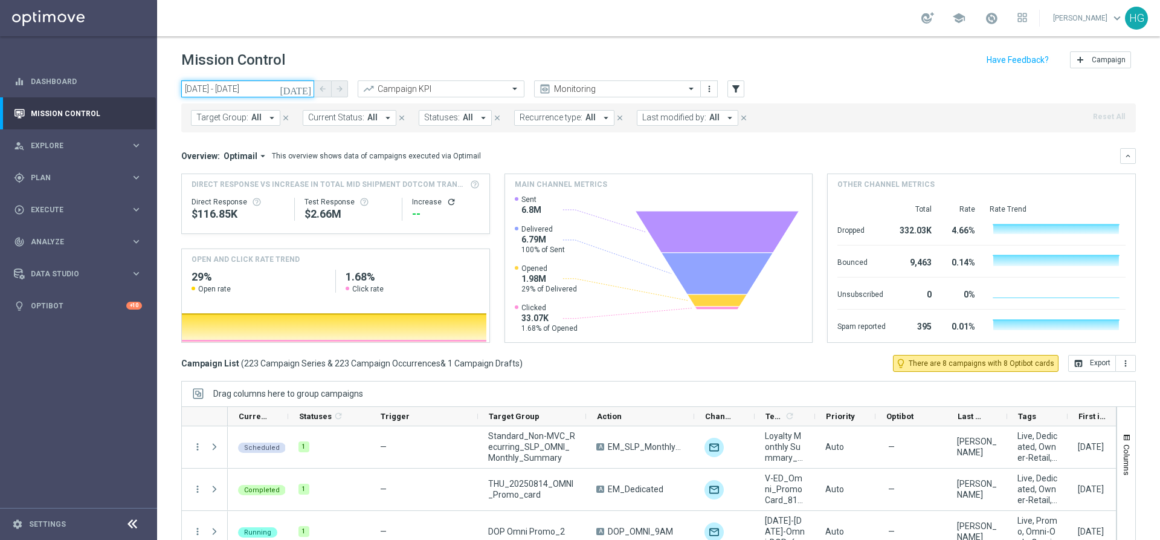
click at [276, 89] on input "[DATE] - [DATE]" at bounding box center [247, 88] width 133 height 17
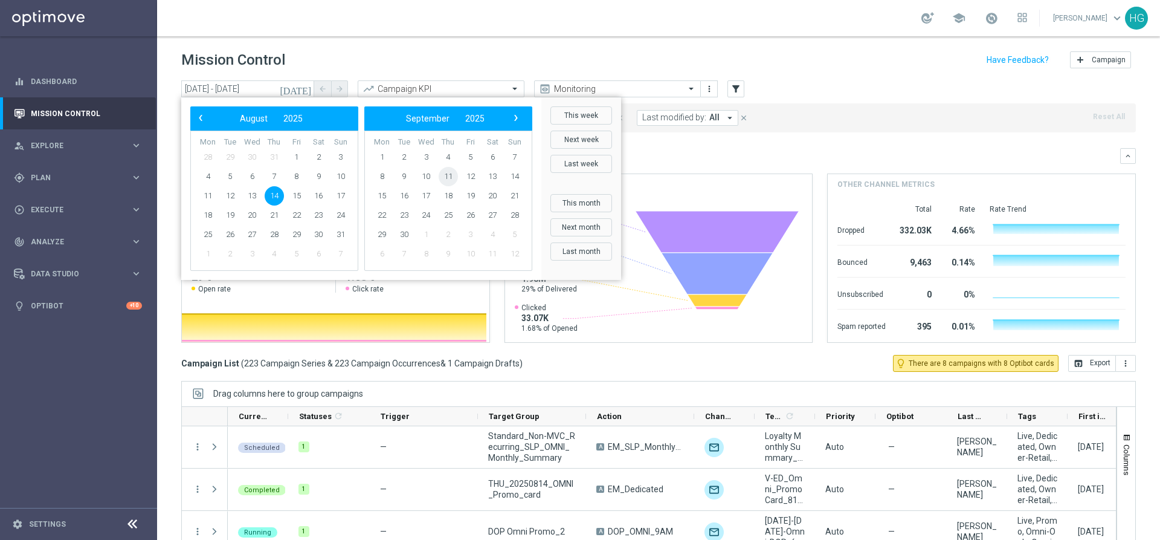
click at [448, 173] on span "11" at bounding box center [448, 176] width 19 height 19
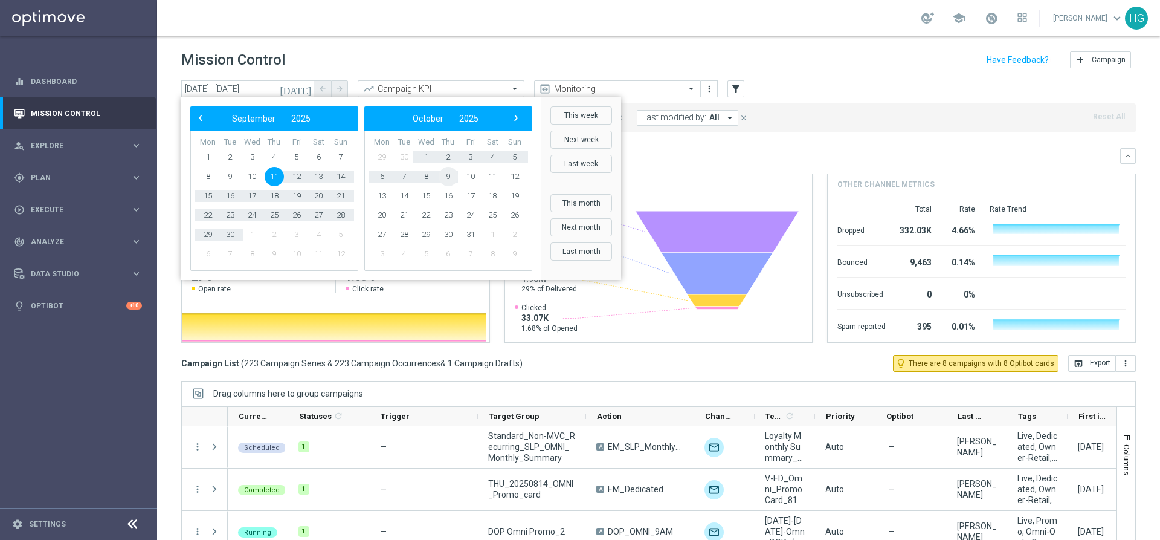
click at [448, 173] on span "9" at bounding box center [448, 176] width 19 height 19
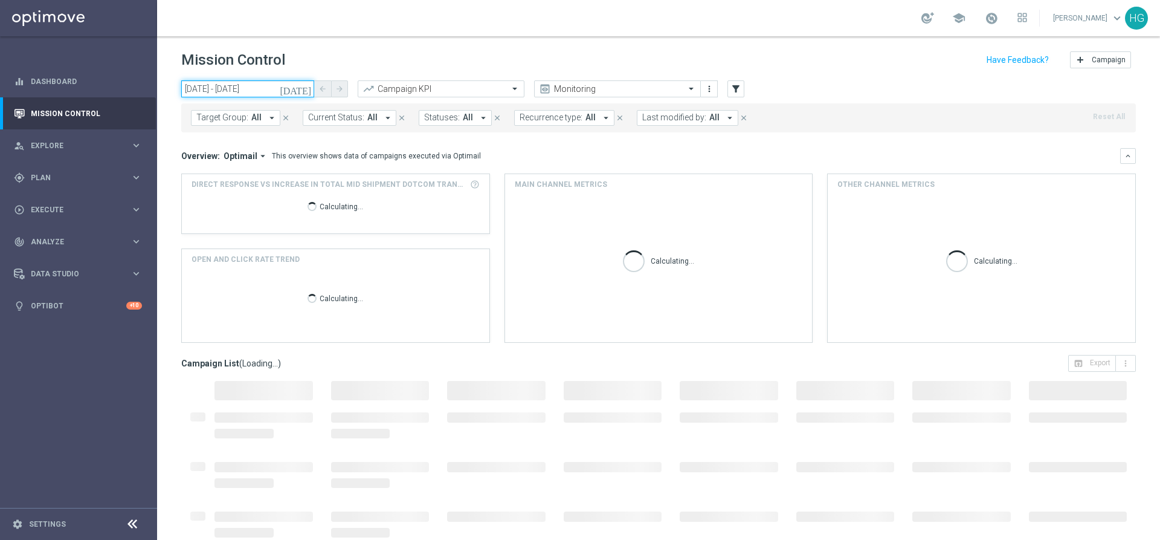
click at [286, 90] on input "[DATE] - [DATE]" at bounding box center [247, 88] width 133 height 17
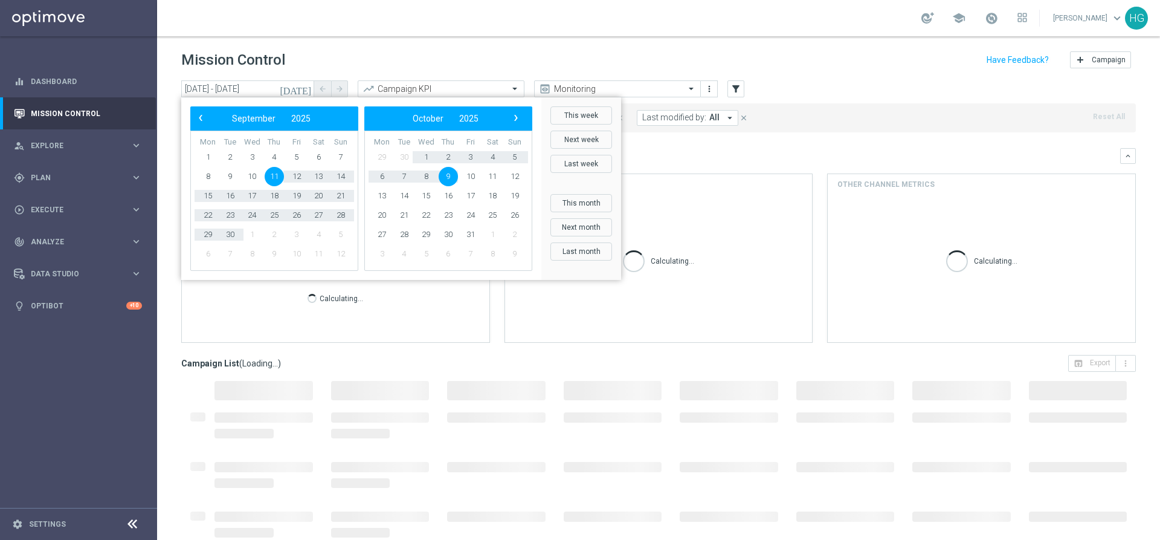
click at [274, 177] on span "11" at bounding box center [274, 176] width 19 height 19
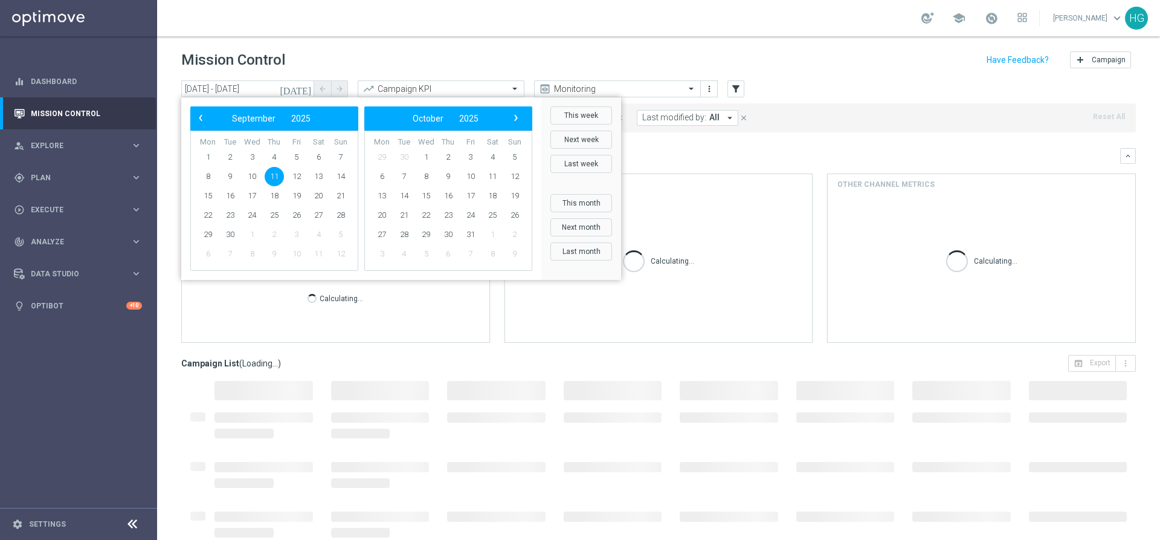
click at [274, 177] on span "11" at bounding box center [274, 176] width 19 height 19
type input "[DATE] - [DATE]"
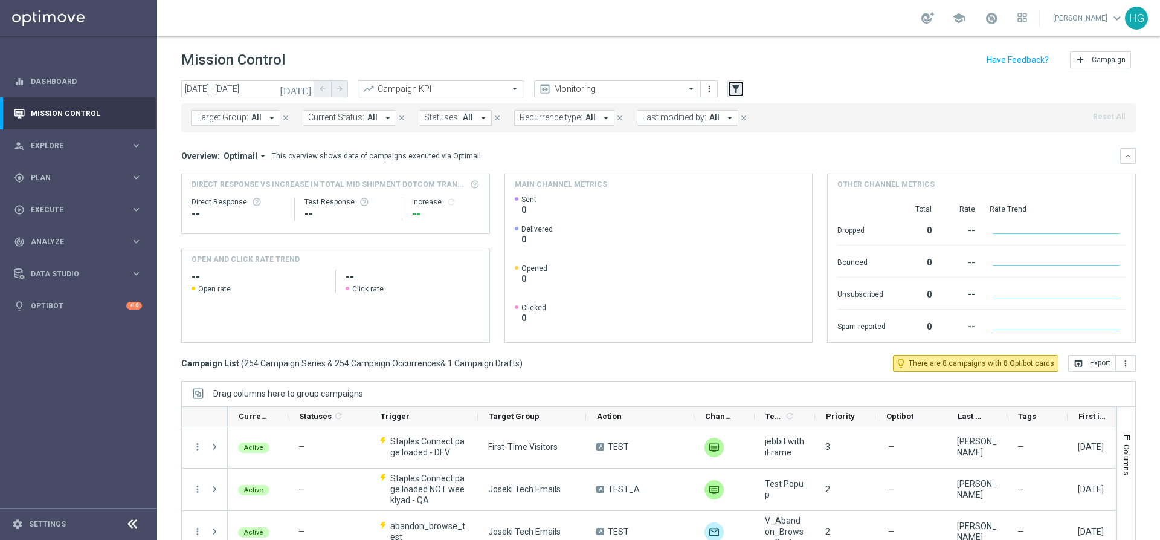
click at [742, 88] on button "filter_alt" at bounding box center [736, 88] width 17 height 17
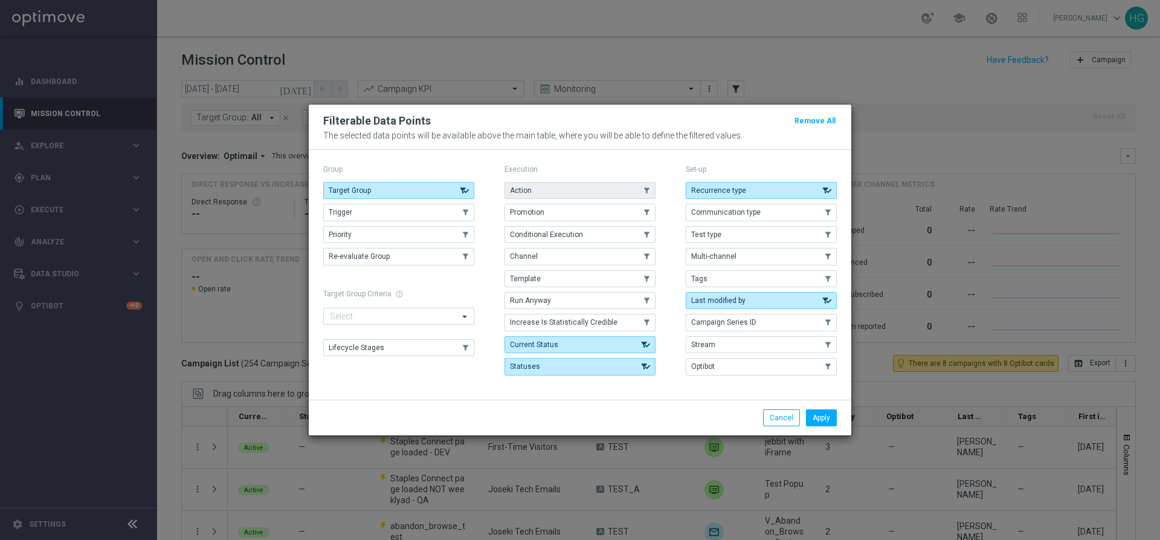
click at [527, 187] on span "Action" at bounding box center [521, 190] width 22 height 8
click at [823, 418] on button "Apply" at bounding box center [821, 417] width 31 height 17
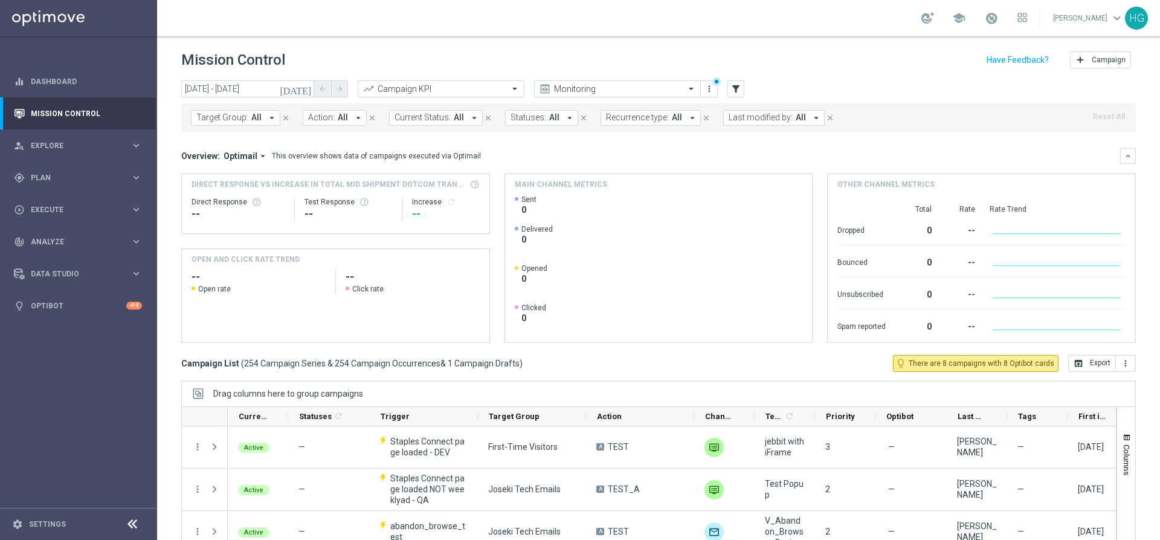
click at [334, 120] on button "Action: All arrow_drop_down" at bounding box center [335, 118] width 64 height 16
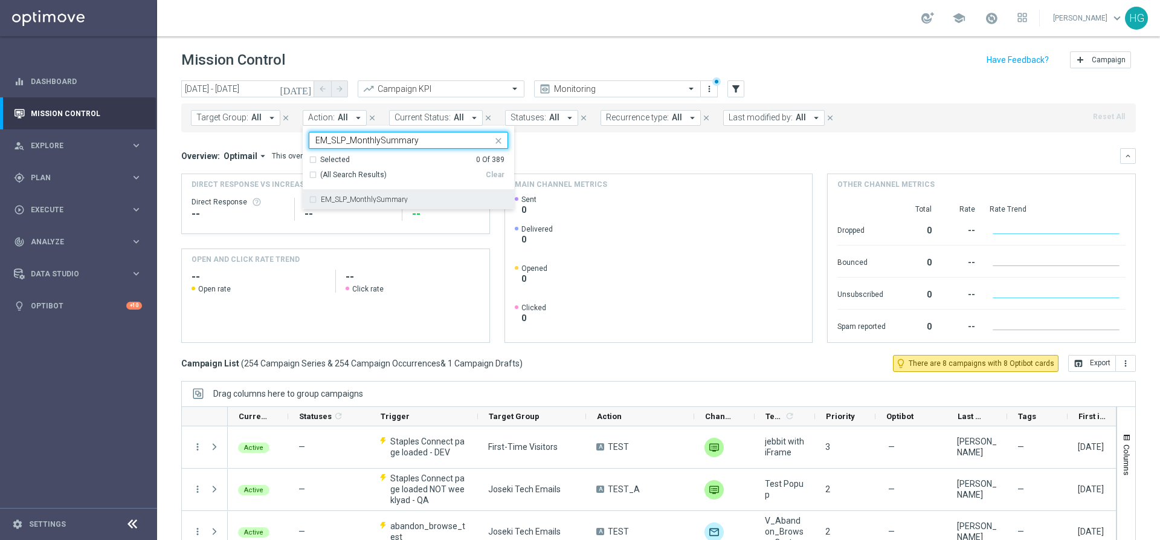
click at [389, 203] on label "EM_SLP_MonthlySummary" at bounding box center [364, 199] width 87 height 7
type input "EM_SLP_MonthlySummary"
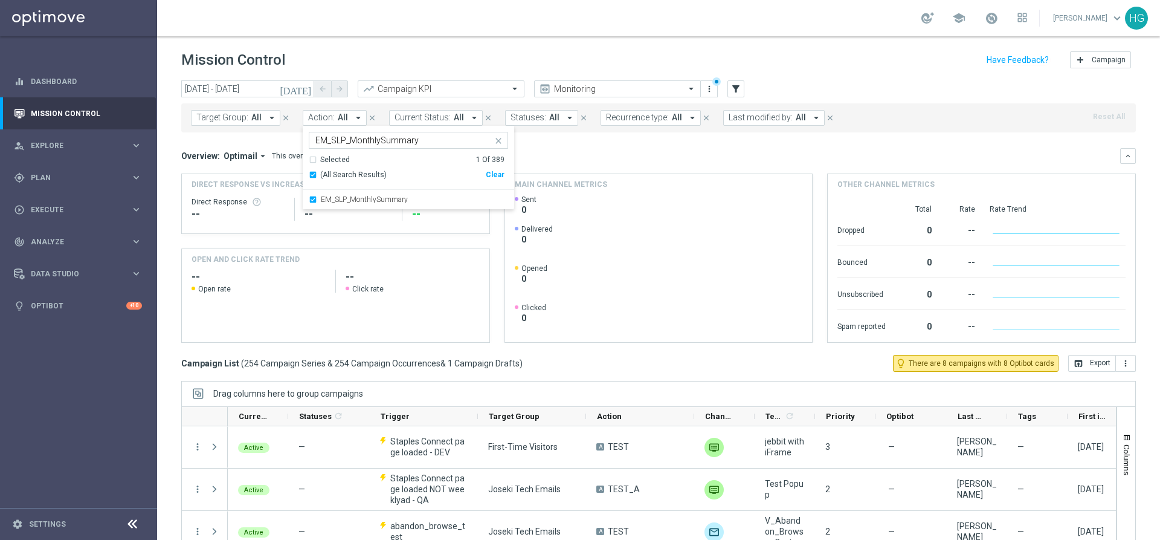
click at [521, 54] on div "Mission Control add Campaign" at bounding box center [658, 60] width 955 height 24
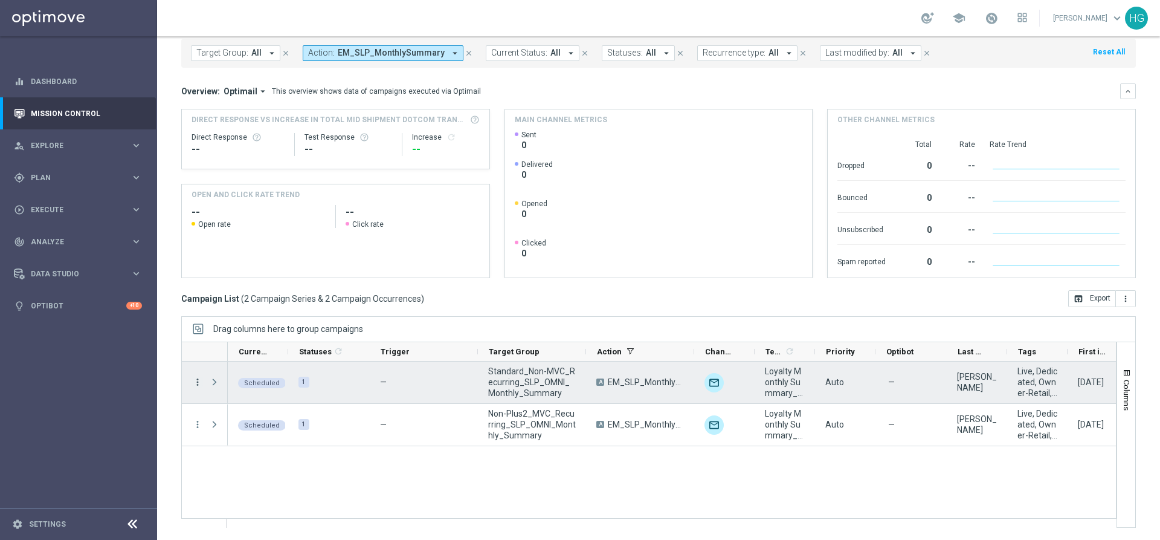
click at [196, 381] on icon "more_vert" at bounding box center [197, 381] width 11 height 11
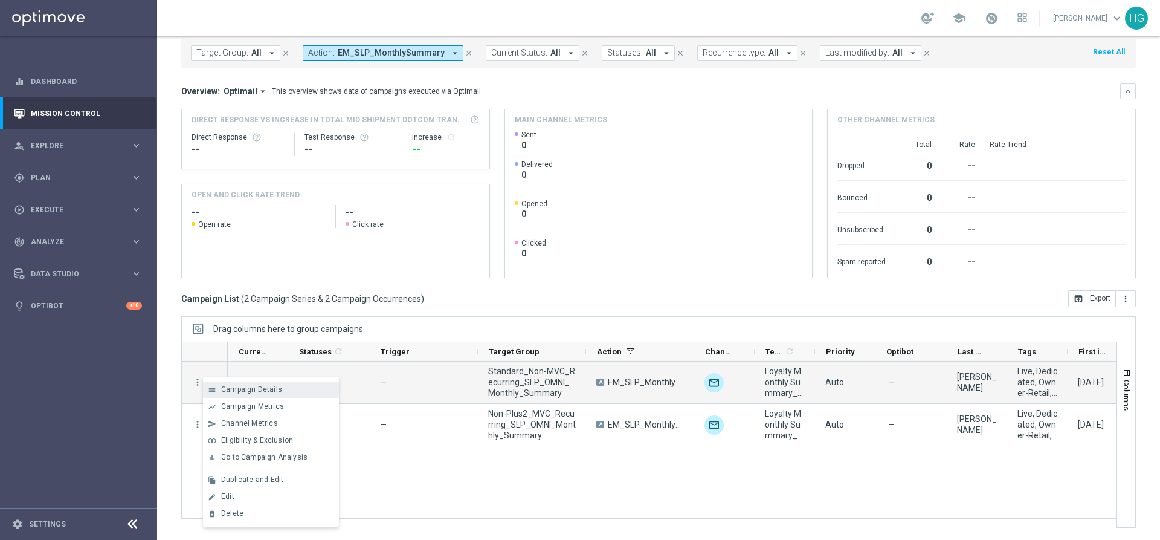
click at [255, 388] on span "Campaign Details" at bounding box center [251, 389] width 61 height 8
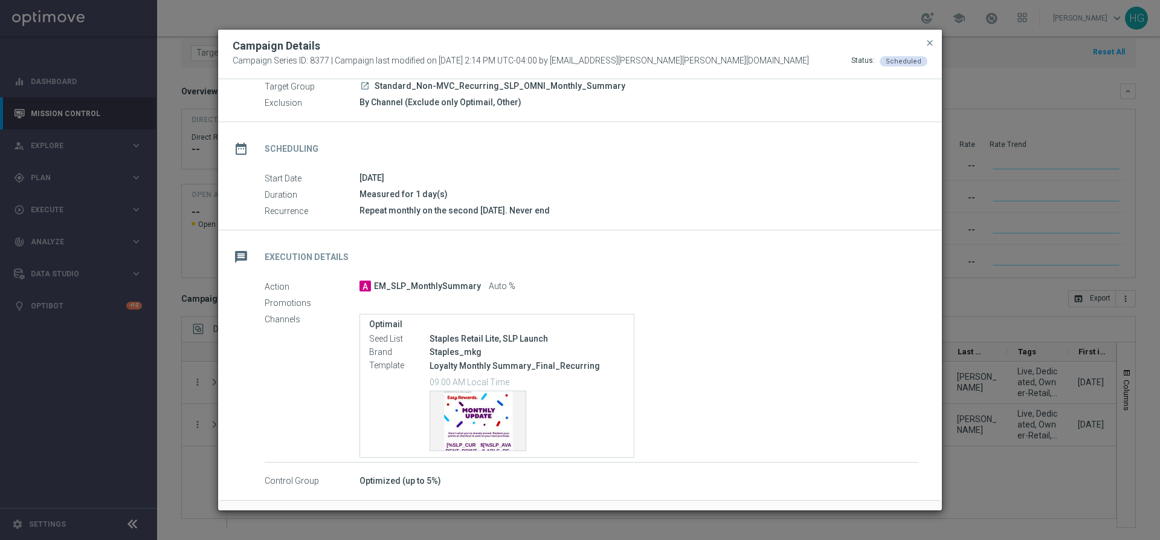
scroll to position [91, 0]
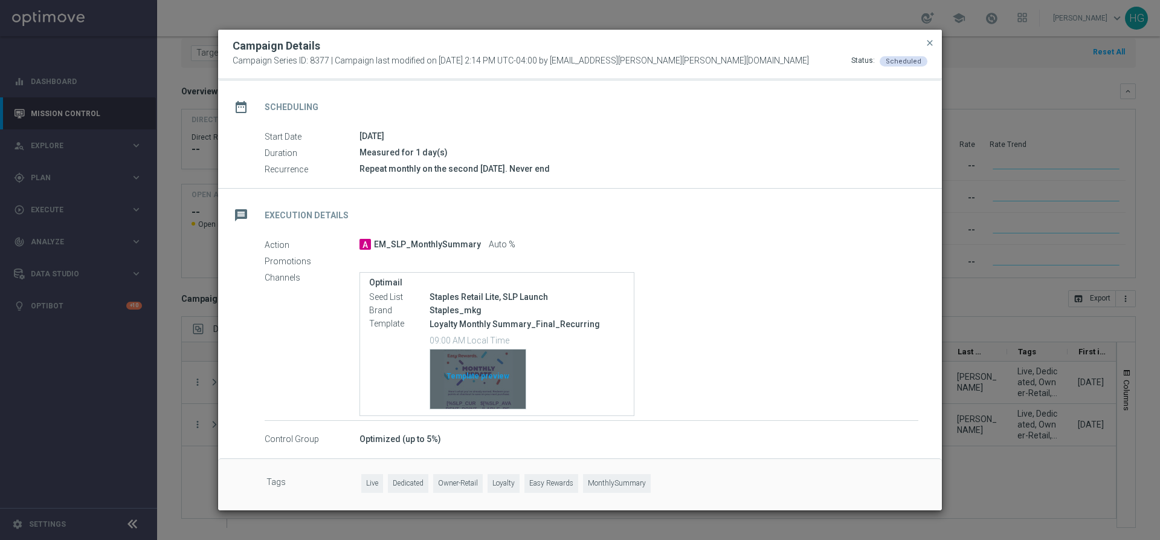
click at [459, 373] on div "Template preview" at bounding box center [477, 378] width 95 height 59
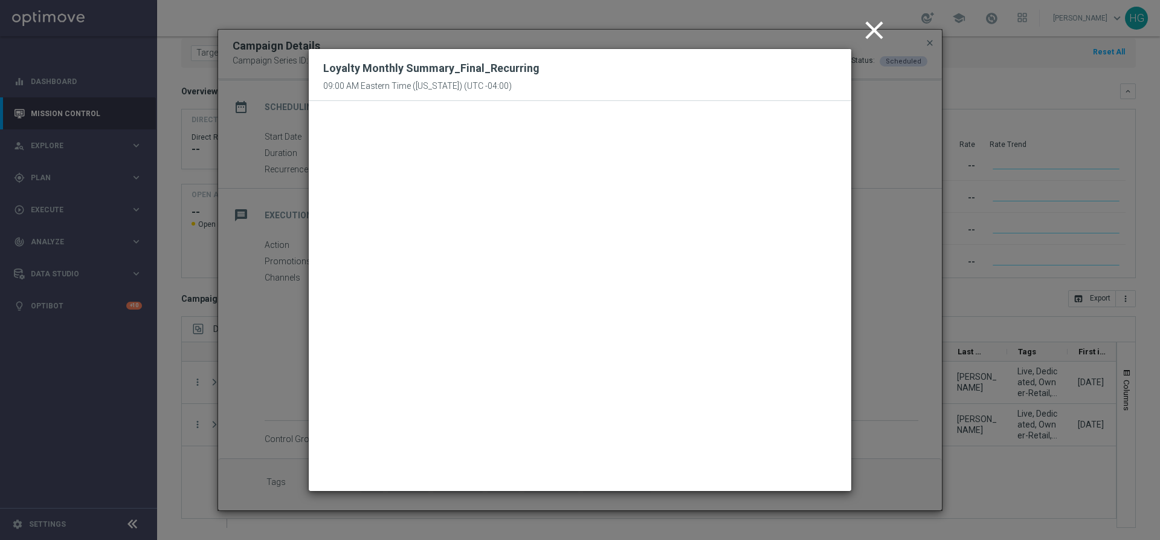
click at [873, 37] on icon "close" at bounding box center [874, 30] width 30 height 30
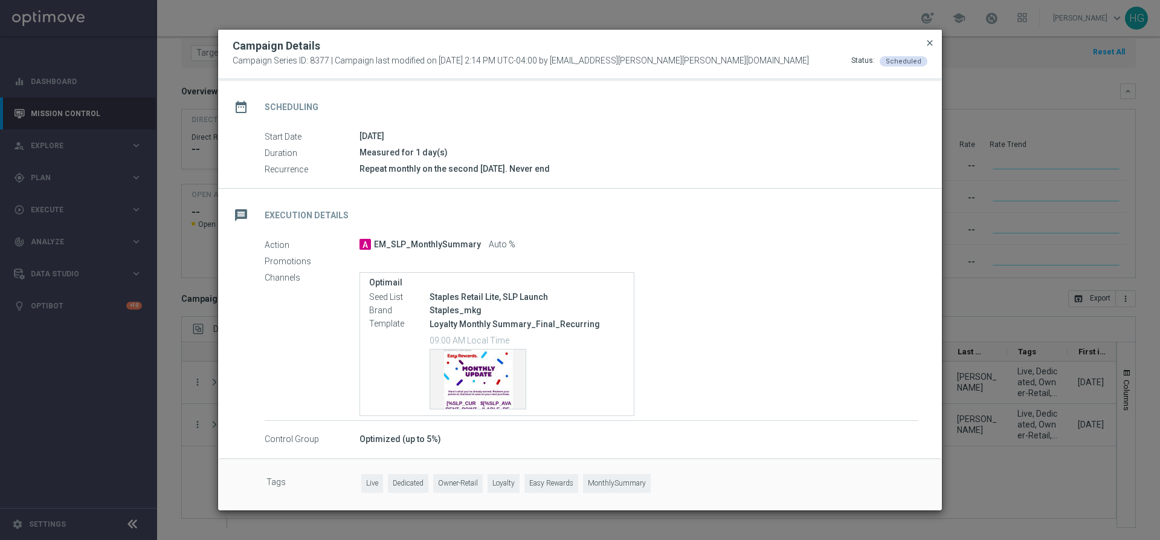
click at [928, 41] on span "close" at bounding box center [930, 43] width 10 height 10
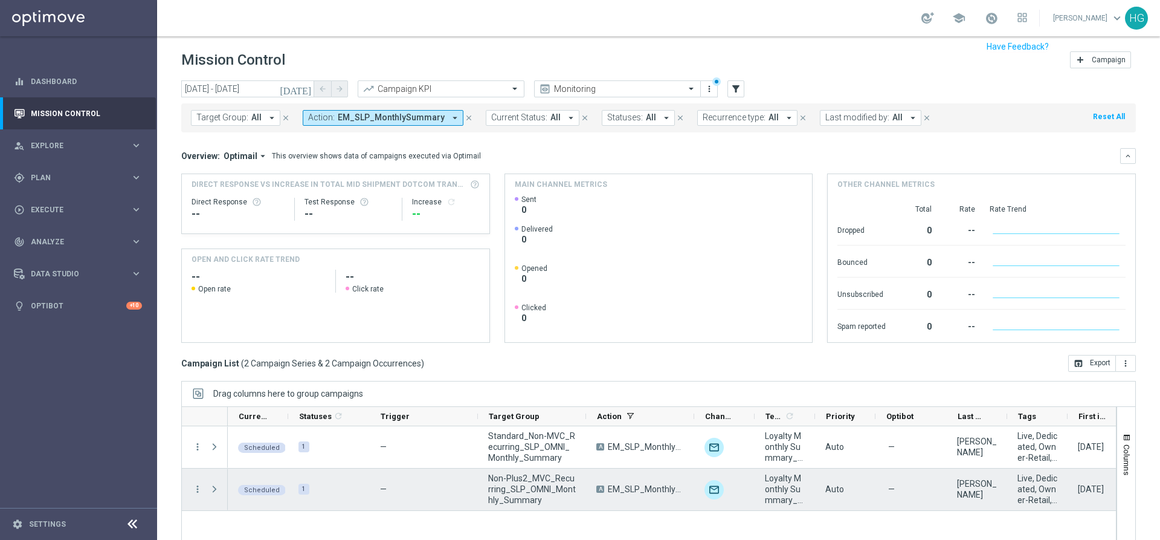
scroll to position [65, 0]
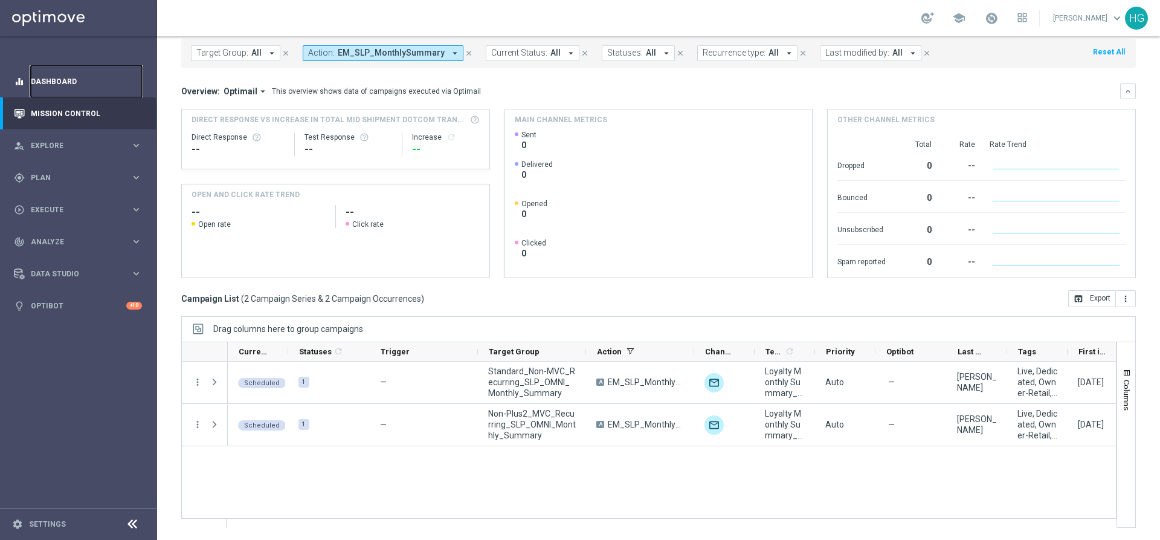
click at [69, 75] on link "Dashboard" at bounding box center [86, 81] width 111 height 32
